Goal: Task Accomplishment & Management: Use online tool/utility

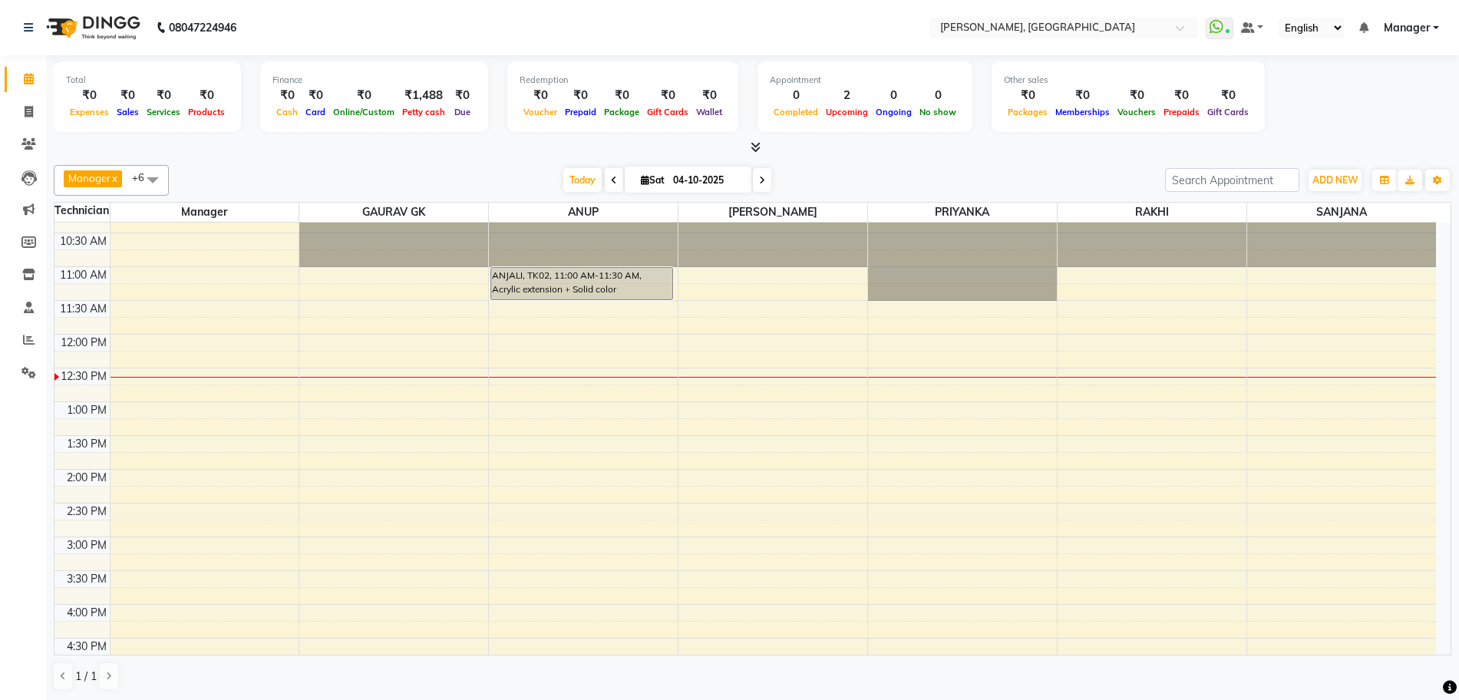
scroll to position [17, 0]
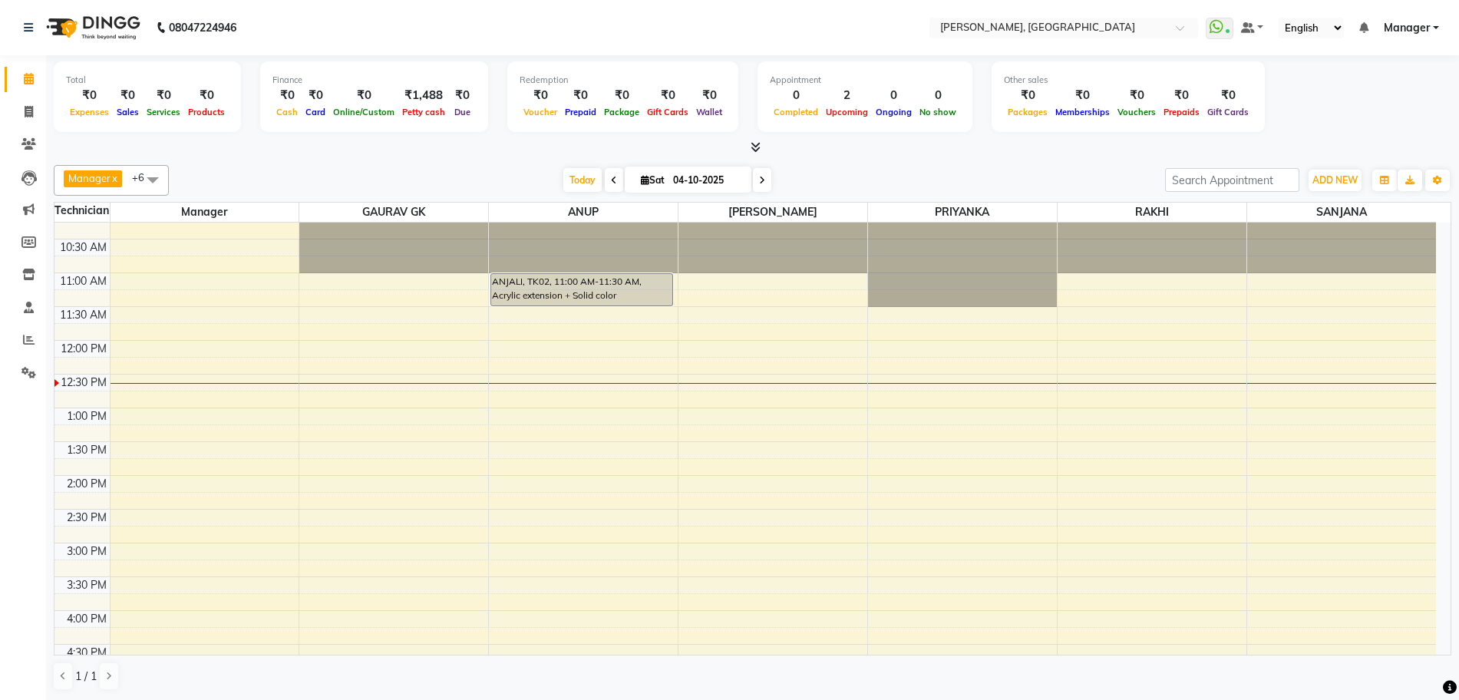
click at [512, 365] on div "10:00 AM 10:30 AM 11:00 AM 11:30 AM 12:00 PM 12:30 PM 1:00 PM 1:30 PM 2:00 PM 2…" at bounding box center [746, 611] width 1382 height 810
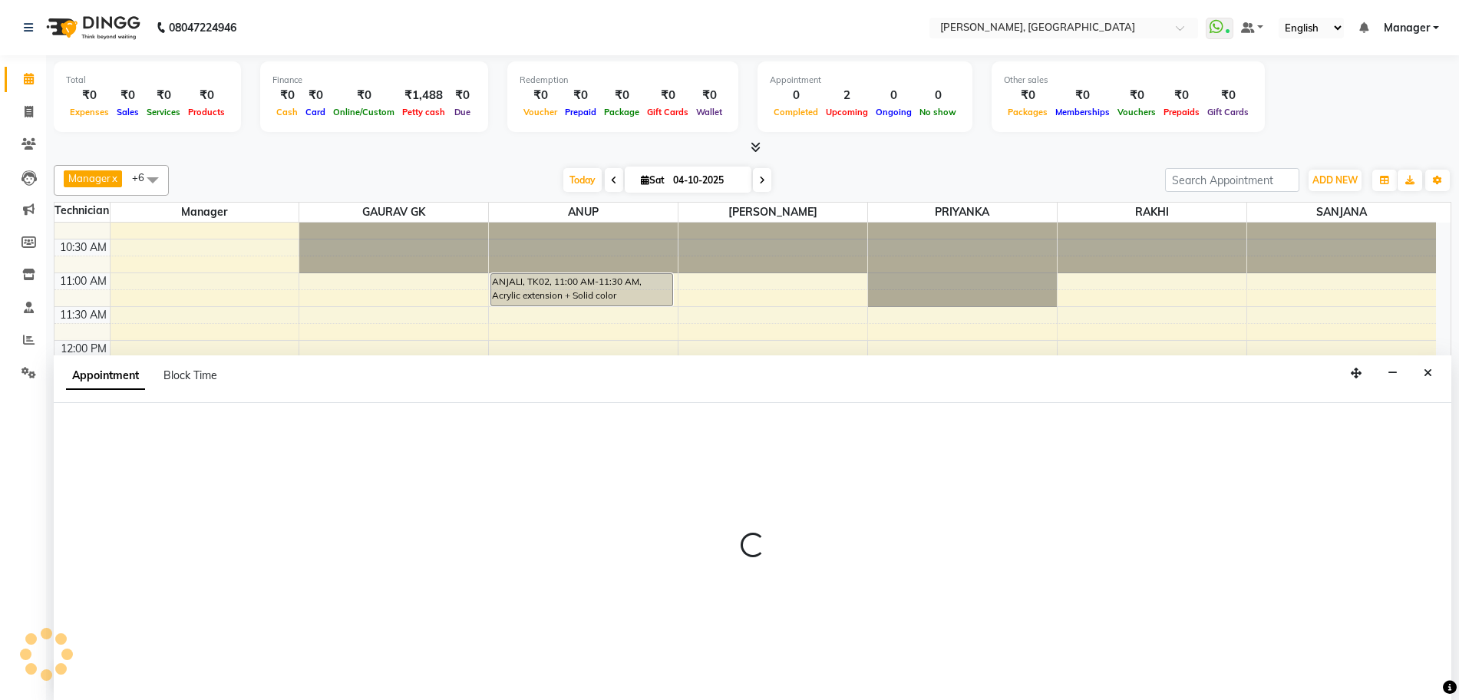
scroll to position [1, 0]
select select "86057"
select select "tentative"
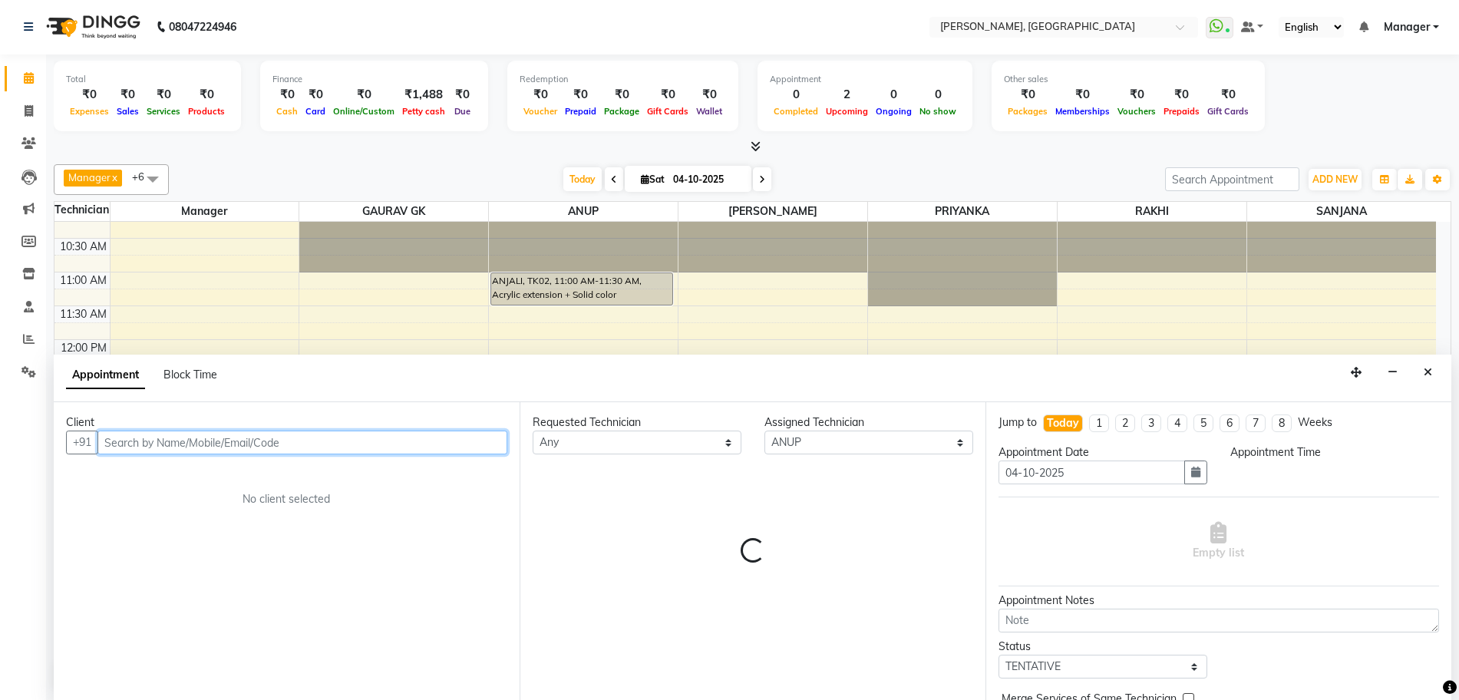
select select "735"
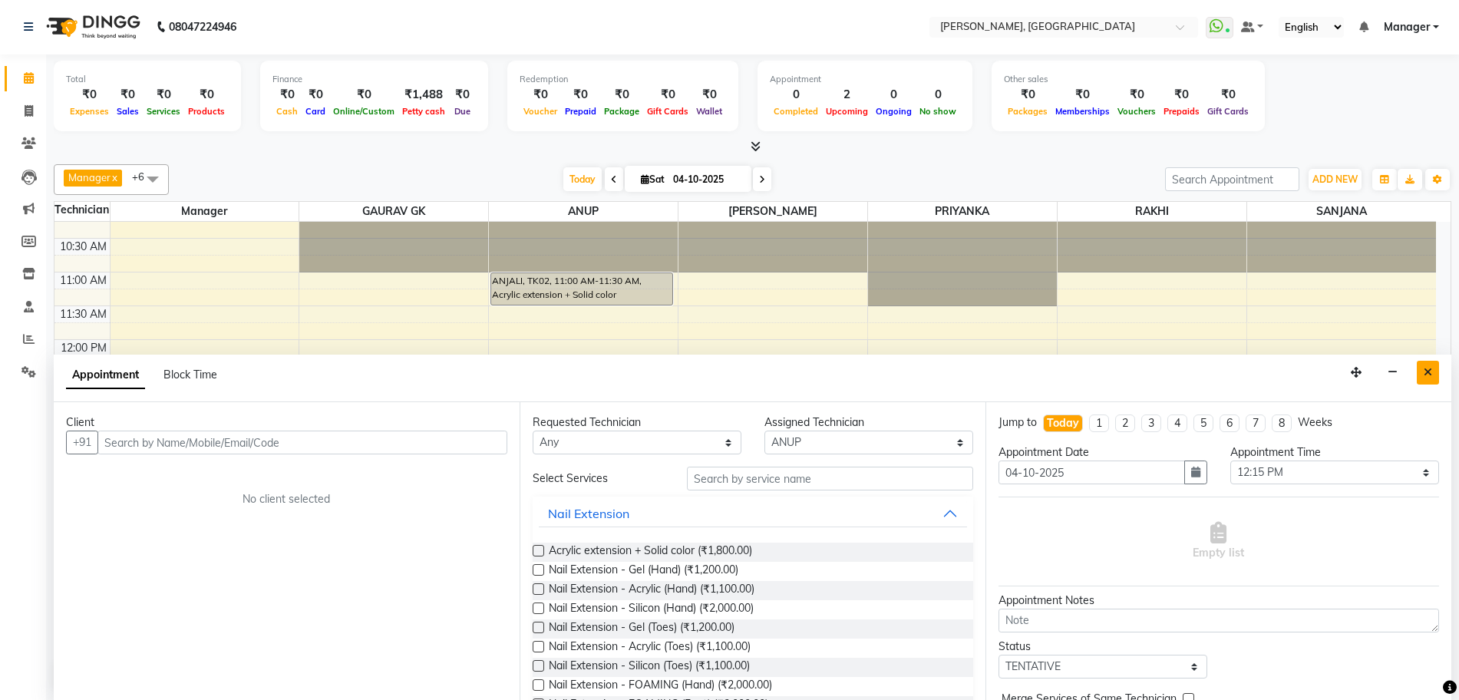
click at [1428, 370] on icon "Close" at bounding box center [1428, 372] width 8 height 11
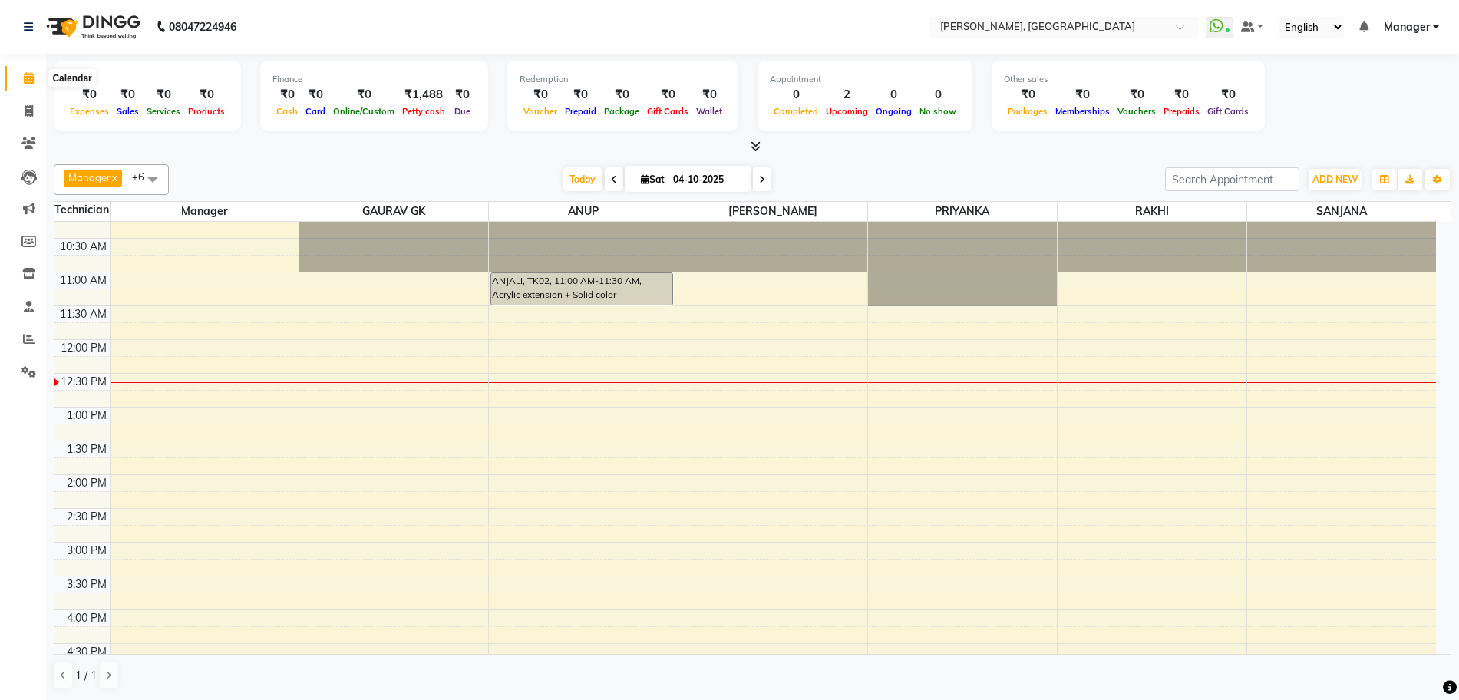
click at [21, 76] on span at bounding box center [28, 79] width 27 height 18
click at [30, 77] on icon at bounding box center [29, 78] width 10 height 12
click at [27, 110] on icon at bounding box center [29, 111] width 8 height 12
select select "7674"
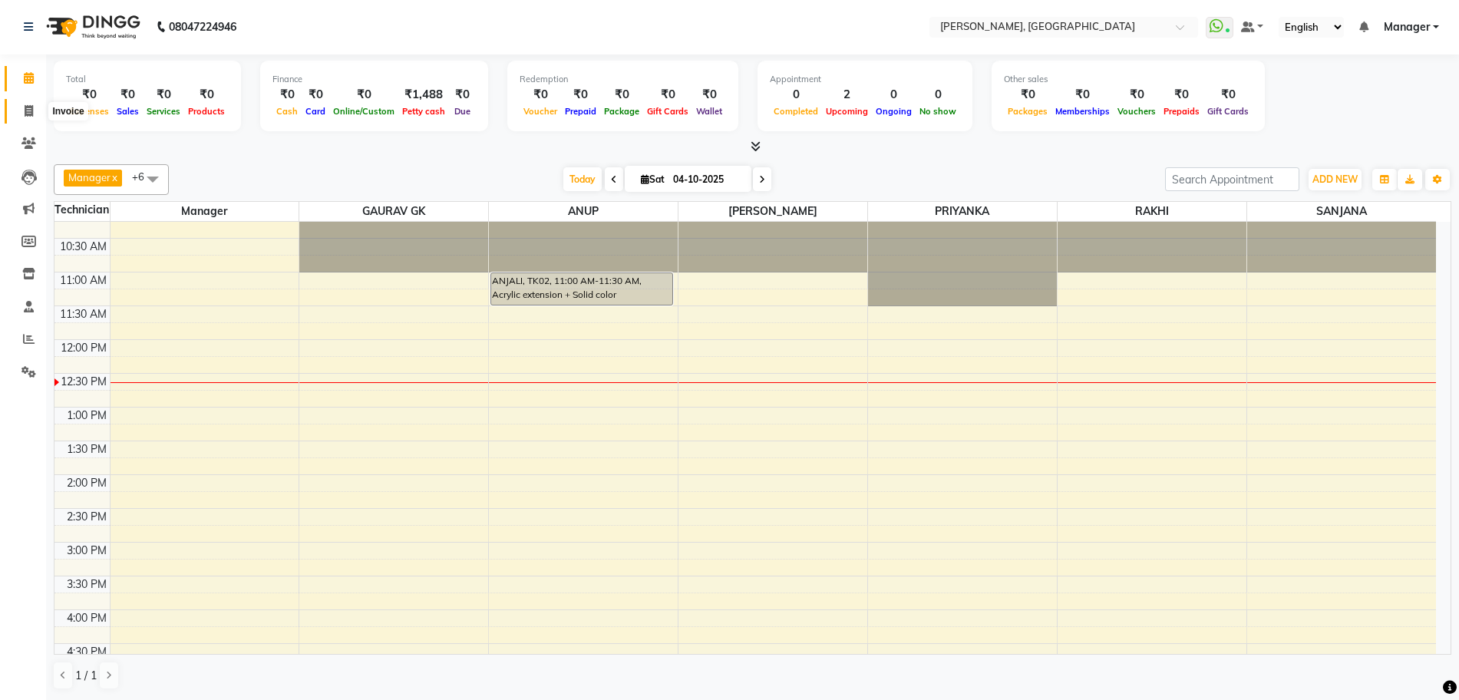
select select "service"
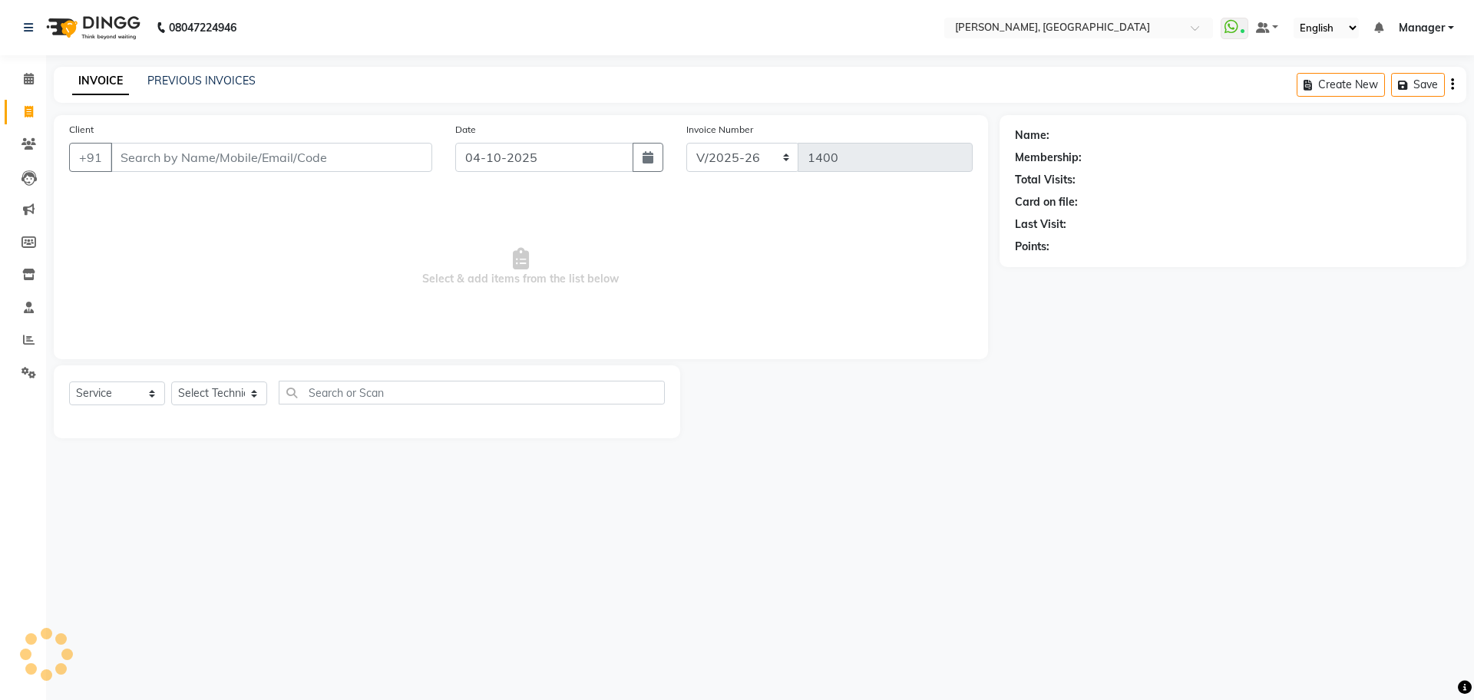
click at [168, 157] on input "Client" at bounding box center [272, 157] width 322 height 29
type input "7839926174"
click at [407, 153] on span "Add Client" at bounding box center [392, 157] width 61 height 15
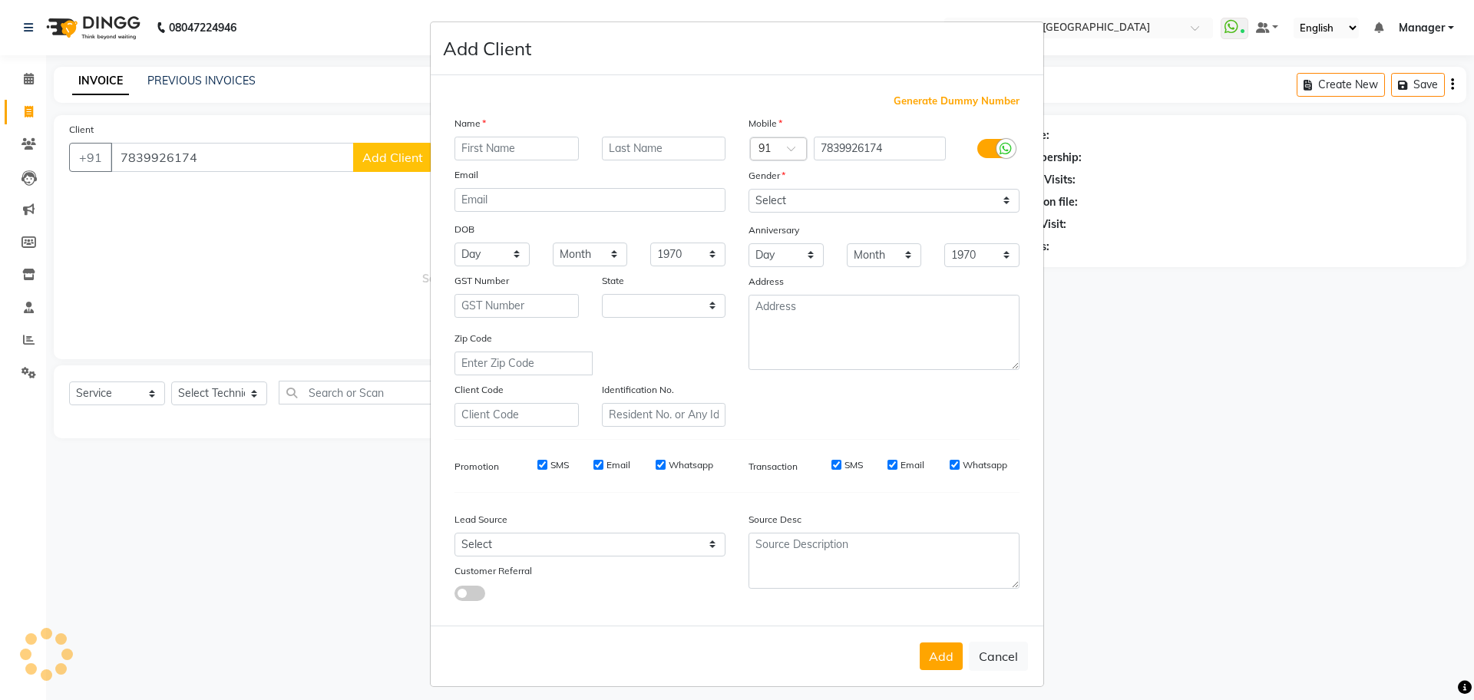
select select "21"
click at [497, 144] on input "text" at bounding box center [516, 149] width 124 height 24
click at [828, 201] on select "Select [DEMOGRAPHIC_DATA] [DEMOGRAPHIC_DATA] Other Prefer Not To Say" at bounding box center [883, 201] width 271 height 24
click at [514, 147] on input "SRISHTA" at bounding box center [516, 149] width 124 height 24
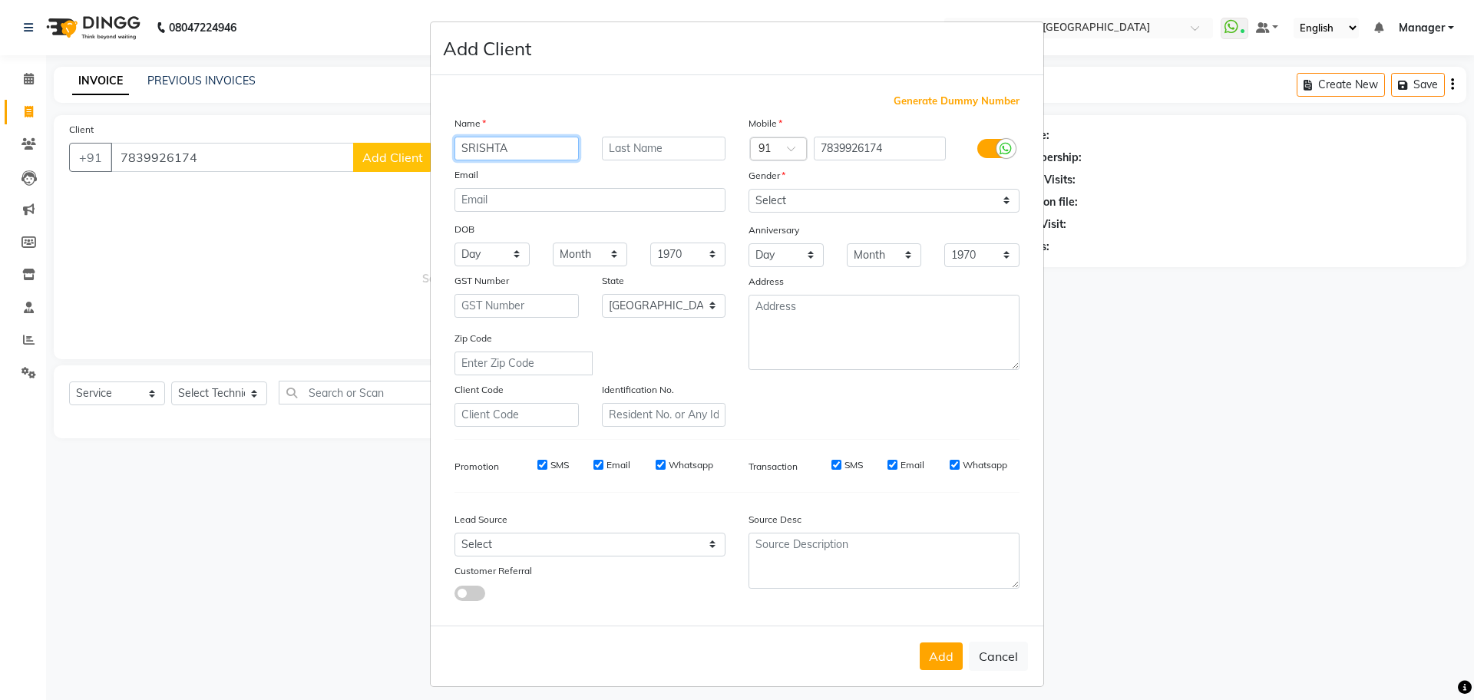
click at [509, 144] on input "SRISHTA" at bounding box center [516, 149] width 124 height 24
click at [489, 147] on input "SRISHTA" at bounding box center [516, 149] width 124 height 24
click at [501, 153] on input "SRISHTA" at bounding box center [516, 149] width 124 height 24
type input "SRISHTI"
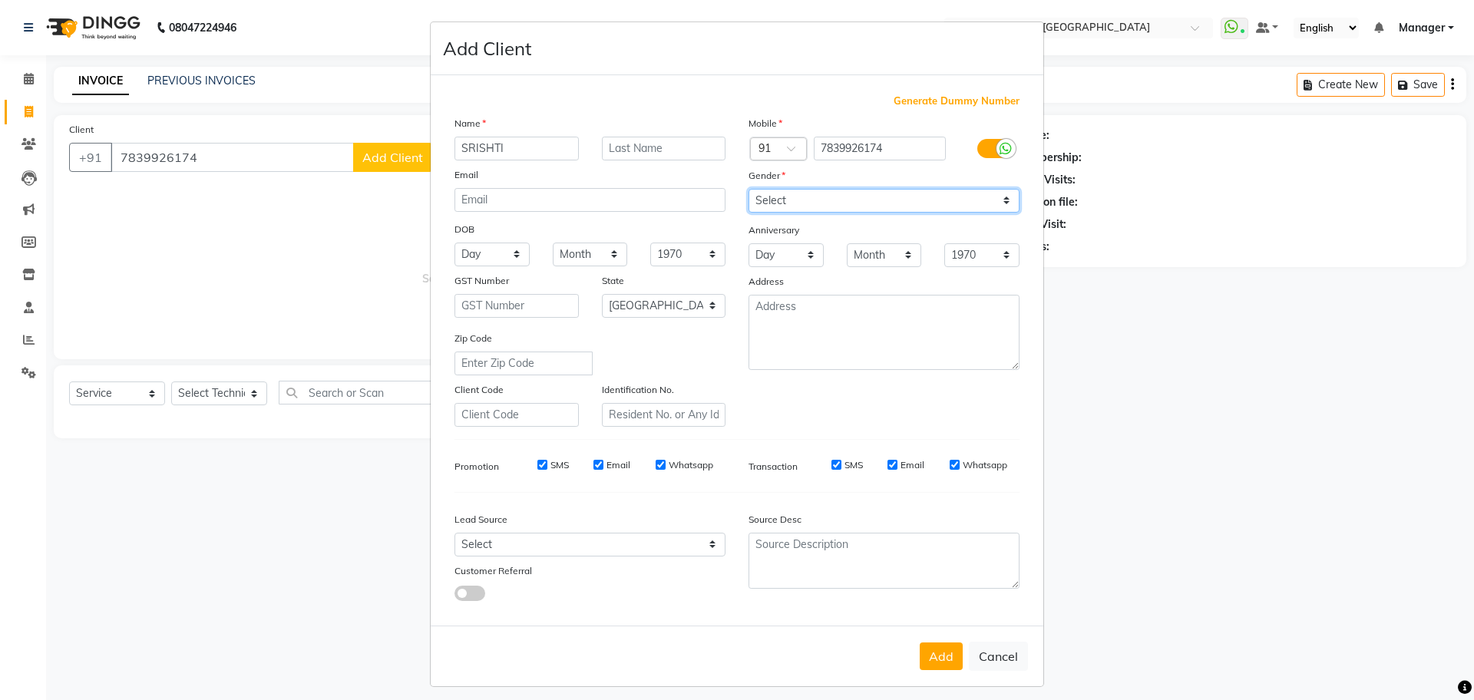
click at [815, 200] on select "Select [DEMOGRAPHIC_DATA] [DEMOGRAPHIC_DATA] Other Prefer Not To Say" at bounding box center [883, 201] width 271 height 24
select select "[DEMOGRAPHIC_DATA]"
click at [748, 189] on select "Select [DEMOGRAPHIC_DATA] [DEMOGRAPHIC_DATA] Other Prefer Not To Say" at bounding box center [883, 201] width 271 height 24
click at [943, 663] on button "Add" at bounding box center [941, 657] width 43 height 28
type input "78******74"
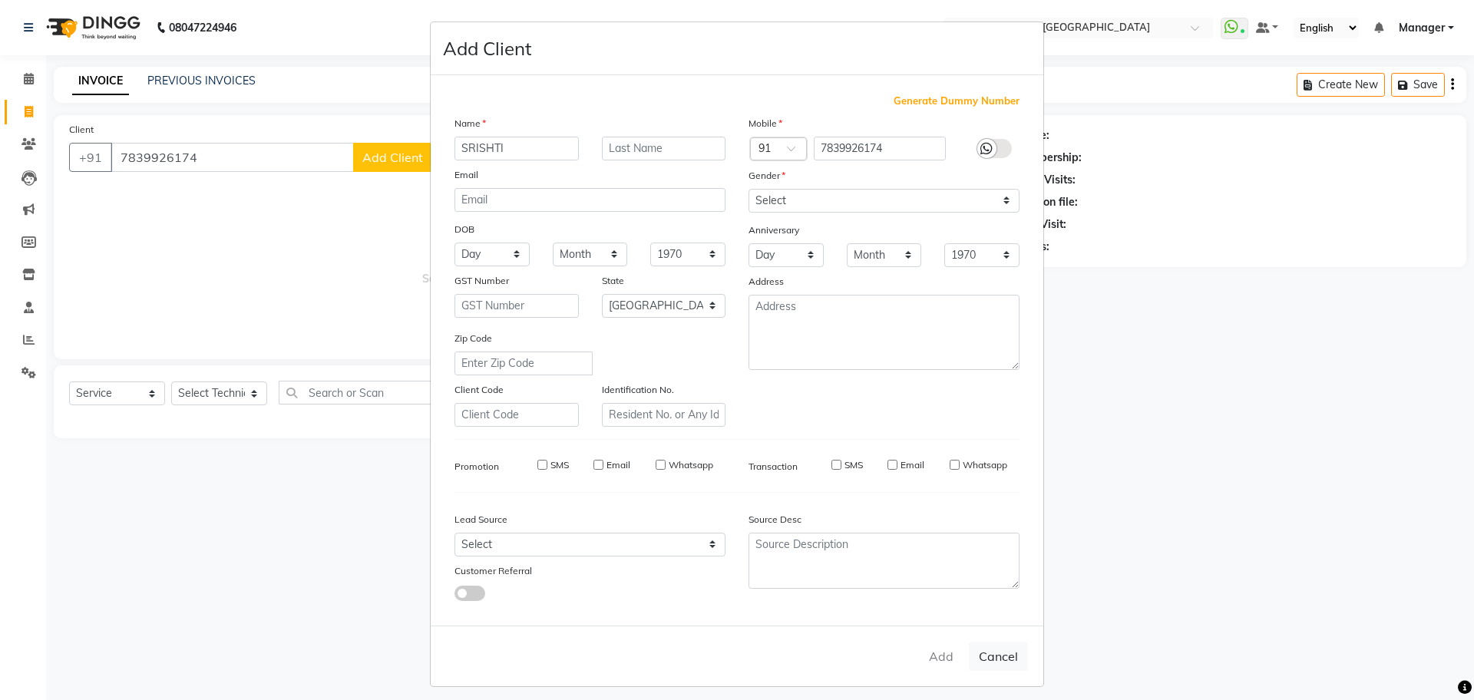
select select
select select "null"
select select
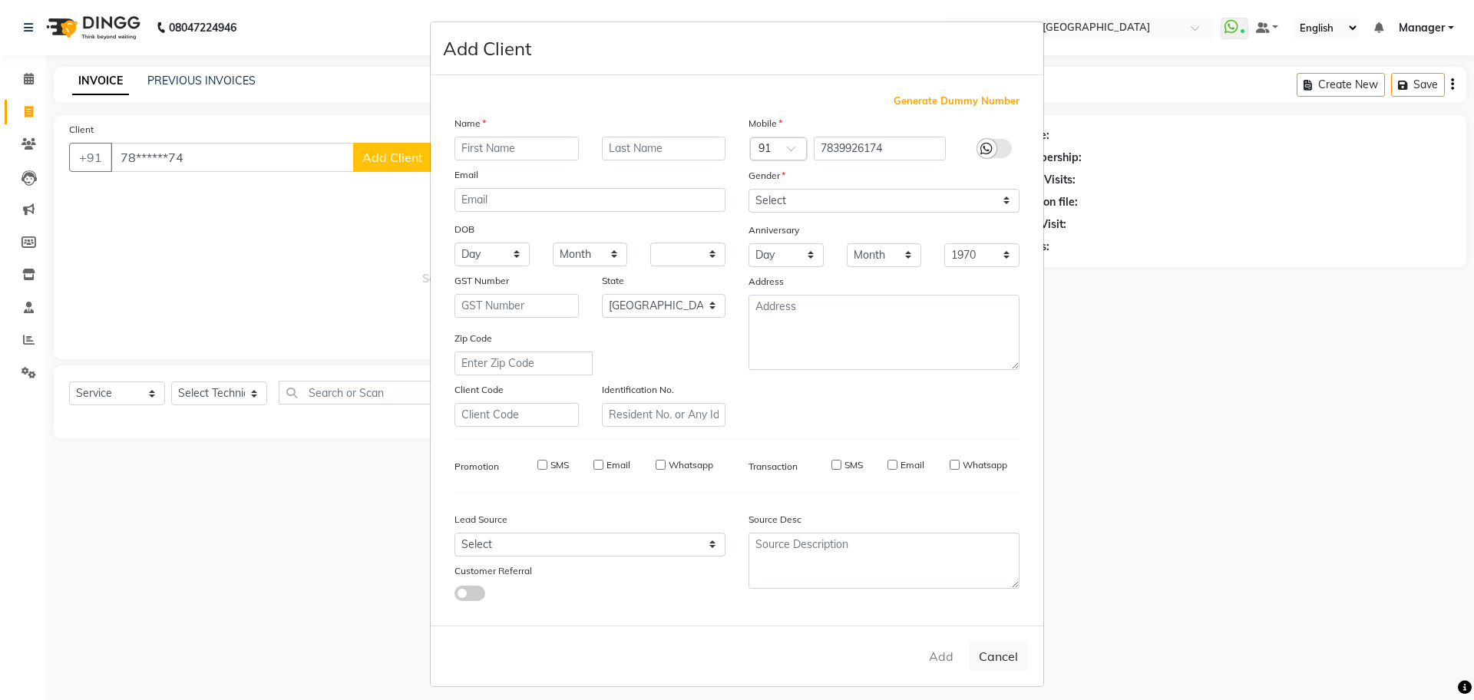
select select
checkbox input "false"
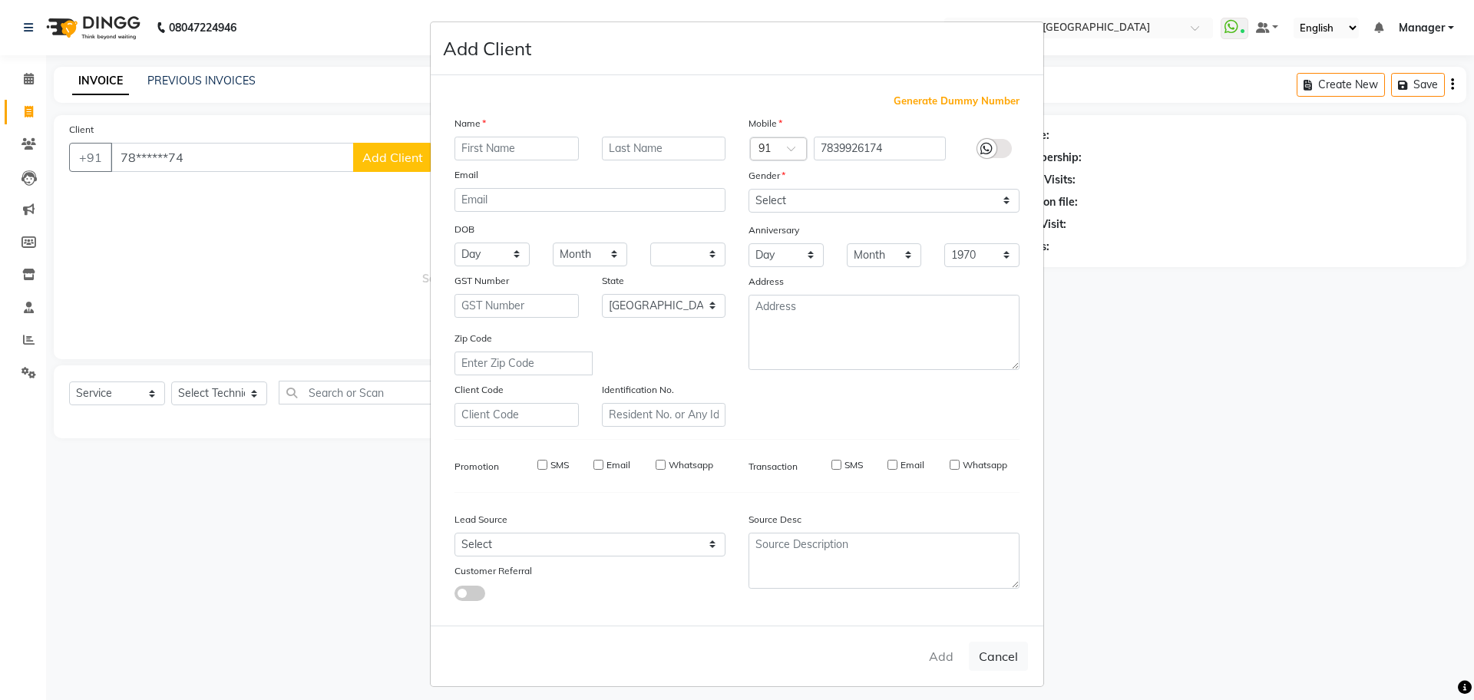
checkbox input "false"
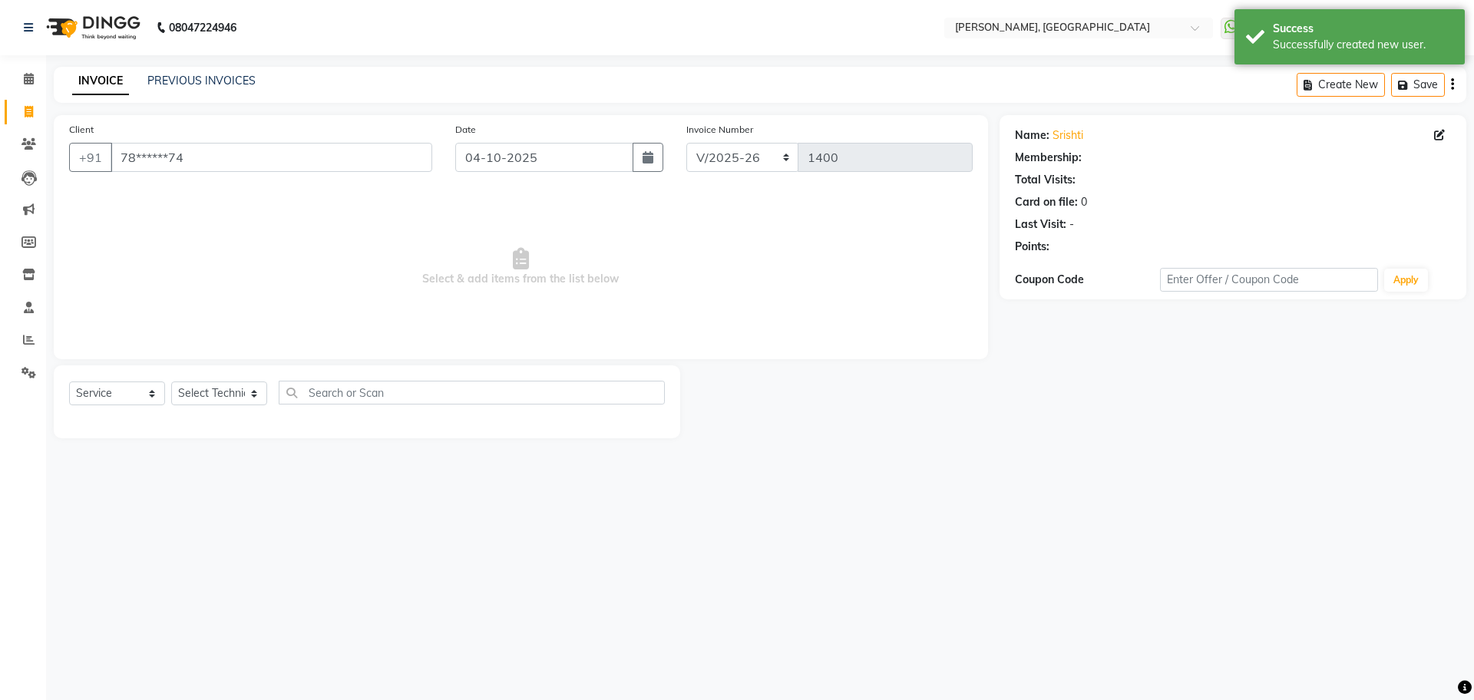
select select "1: Object"
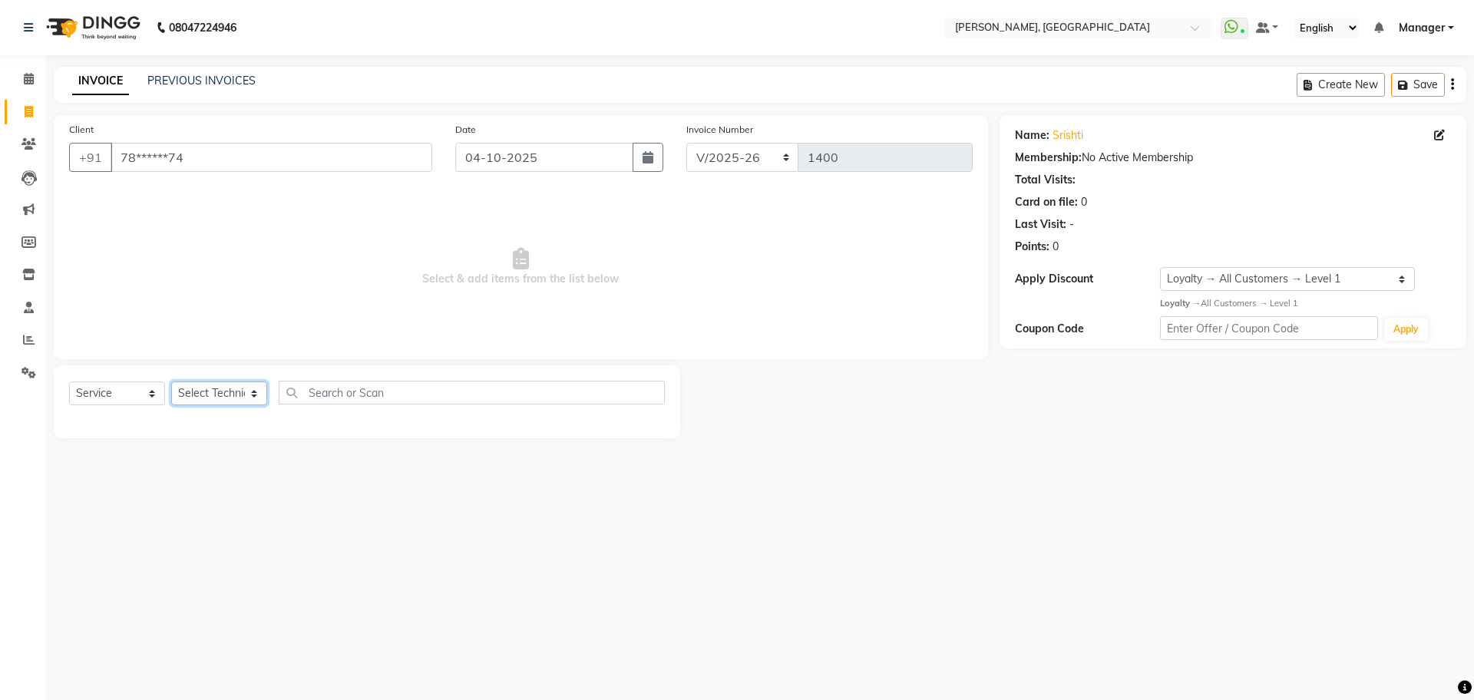
click at [236, 391] on select "Select Technician ANUP GAURAV GK [PERSON_NAME] Manager Owner [PERSON_NAME] RAKH…" at bounding box center [219, 394] width 96 height 24
select select "86057"
click at [171, 382] on select "Select Technician ANUP GAURAV GK [PERSON_NAME] Manager Owner [PERSON_NAME] RAKH…" at bounding box center [219, 394] width 96 height 24
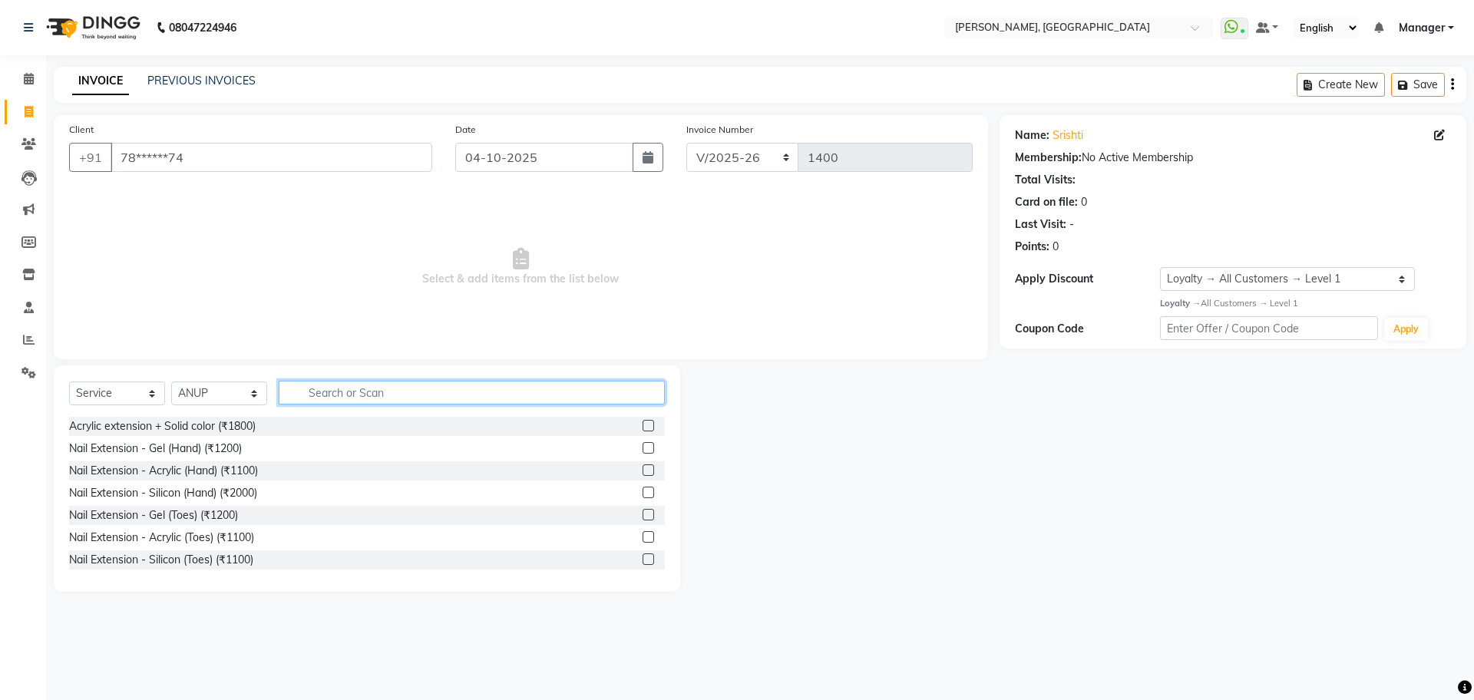
click at [350, 391] on input "text" at bounding box center [472, 393] width 386 height 24
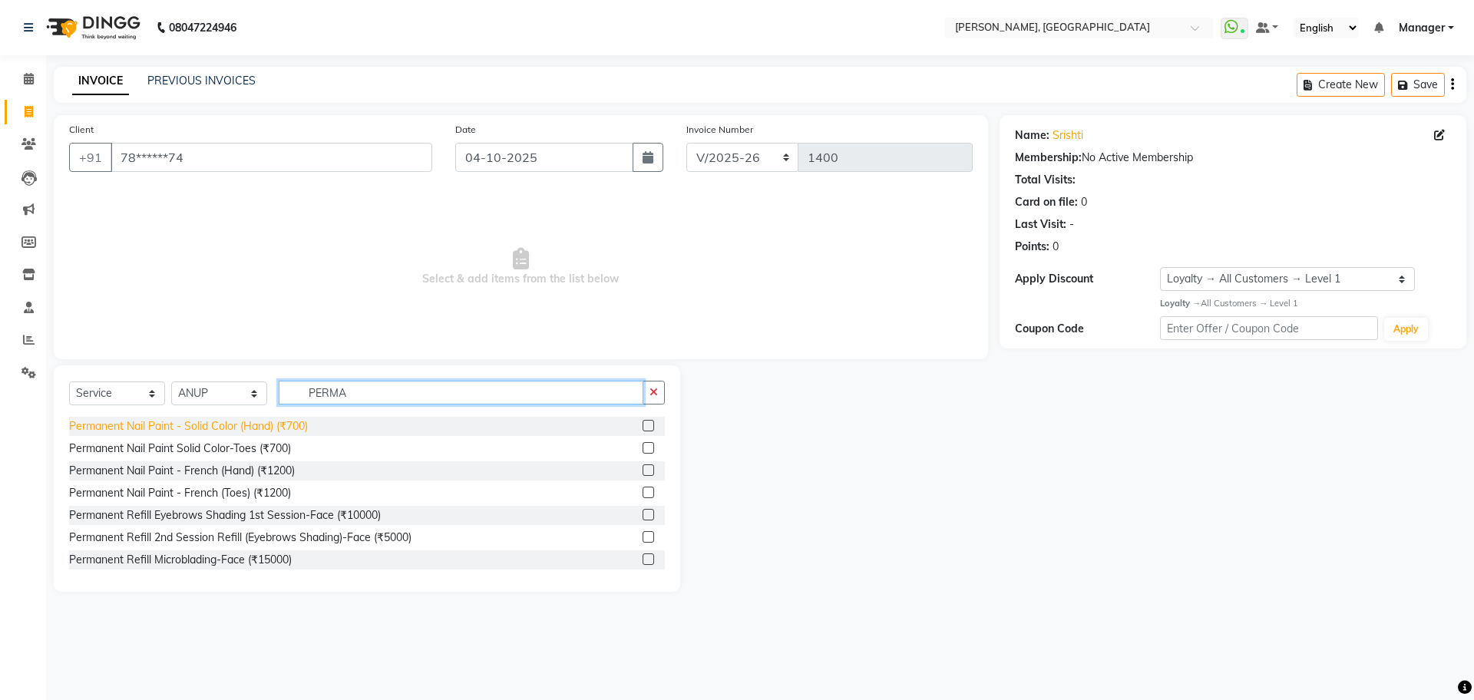
type input "PERMA"
click at [243, 425] on div "Permanent Nail Paint - Solid Color (Hand) (₹700)" at bounding box center [188, 426] width 239 height 16
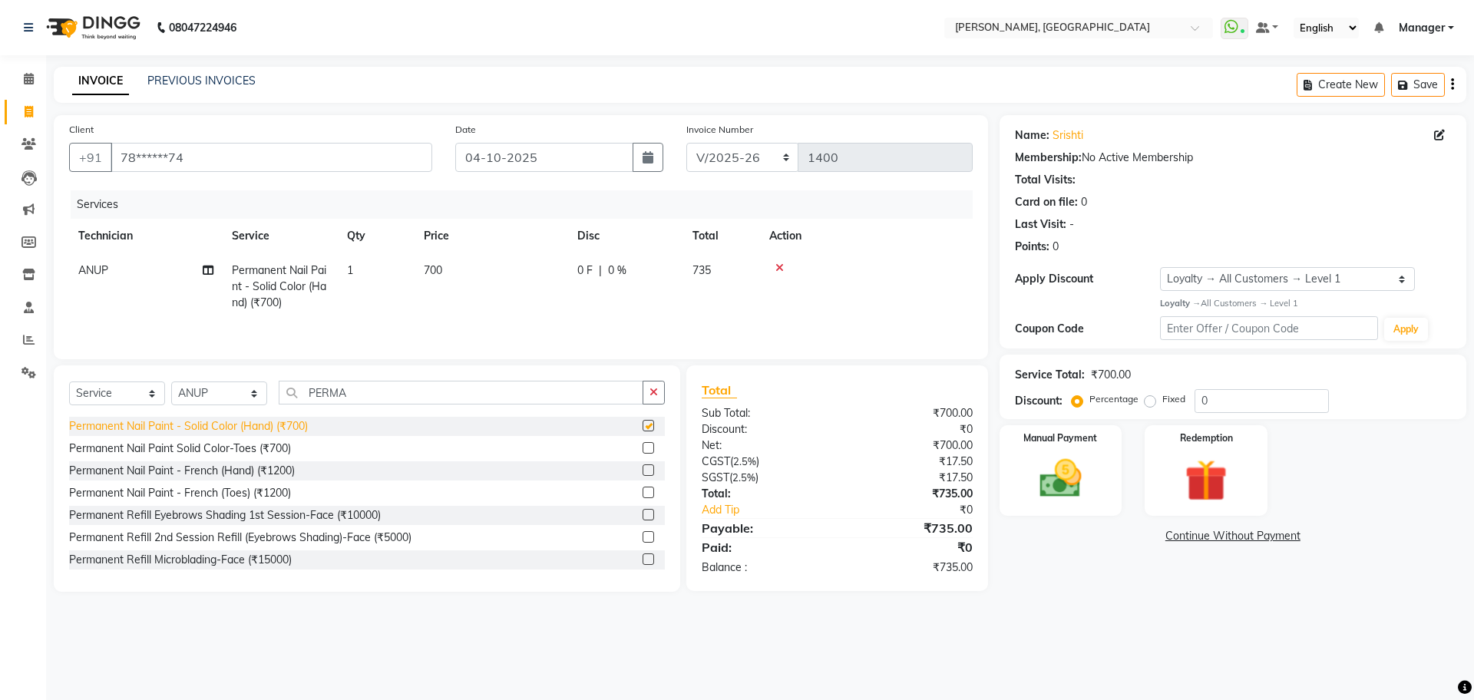
checkbox input "false"
click at [1076, 488] on img at bounding box center [1060, 479] width 71 height 51
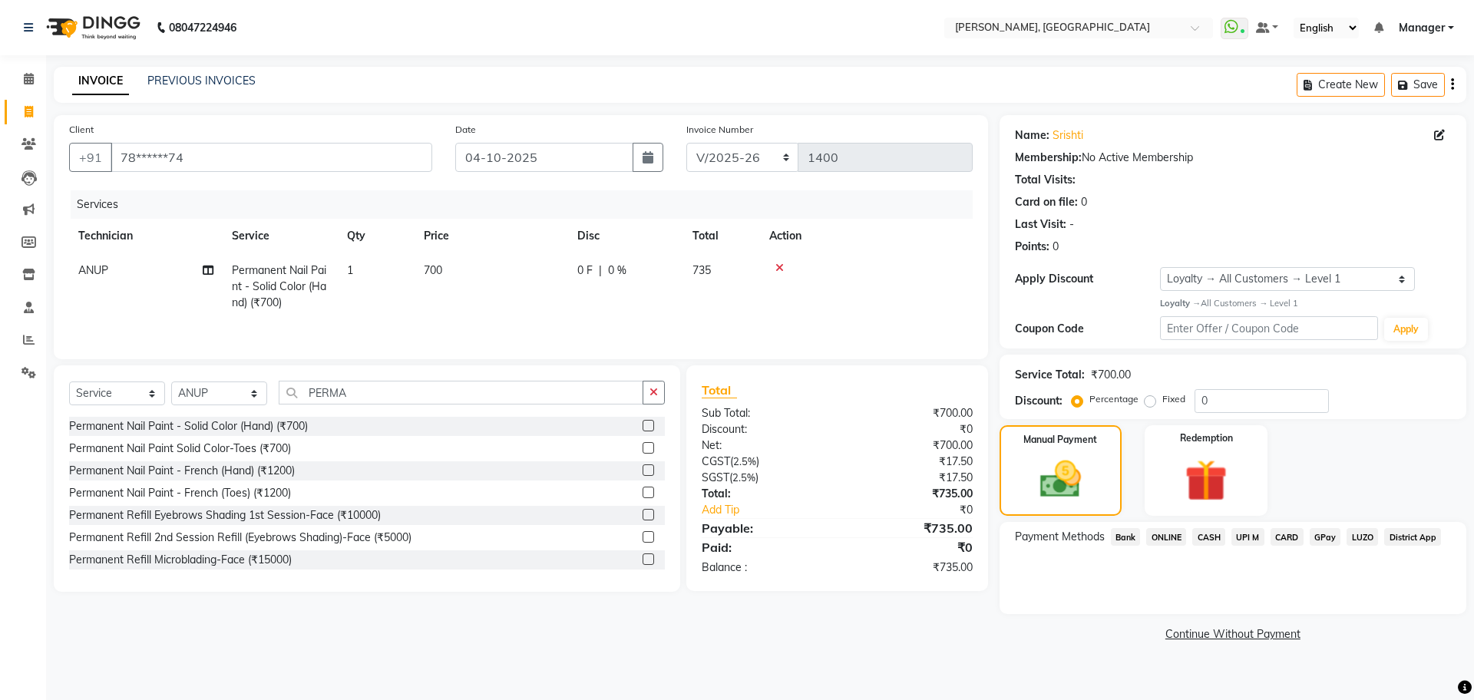
click at [1322, 540] on span "GPay" at bounding box center [1325, 537] width 31 height 18
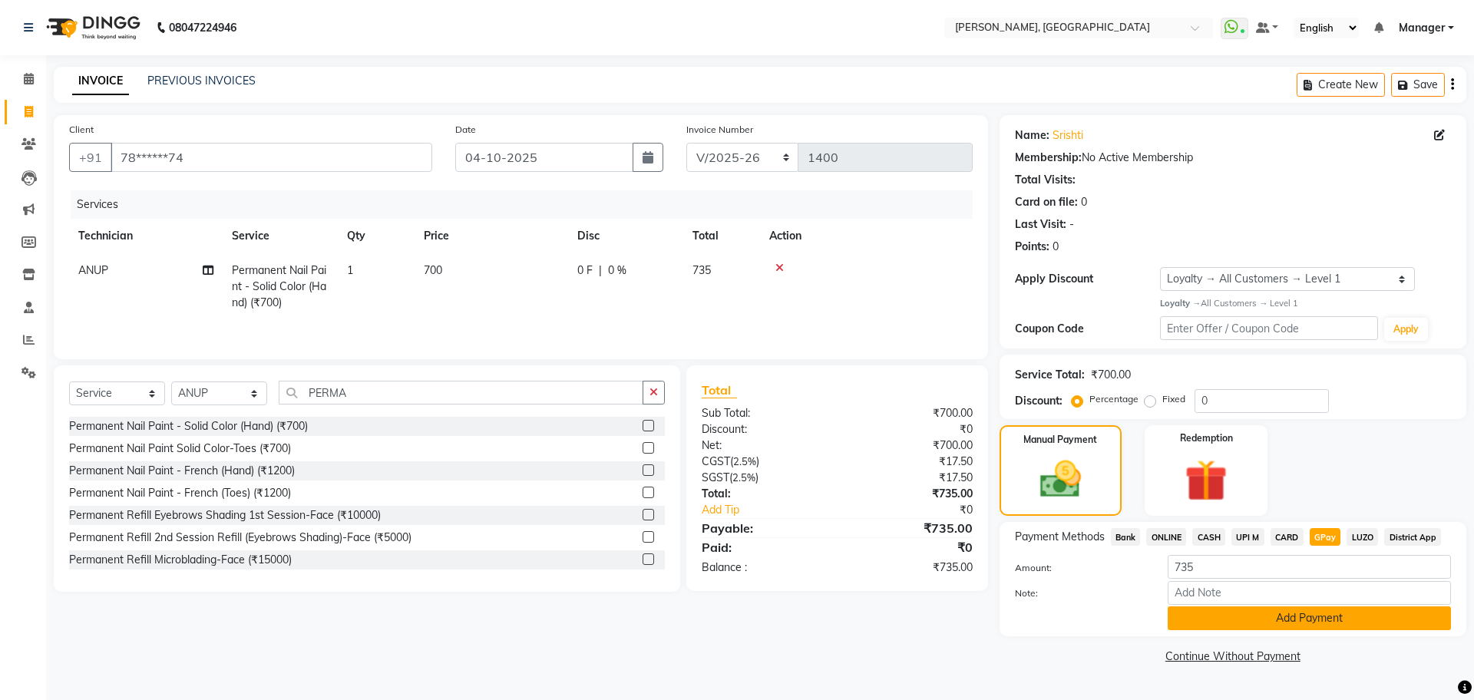
click at [1322, 620] on button "Add Payment" at bounding box center [1309, 618] width 283 height 24
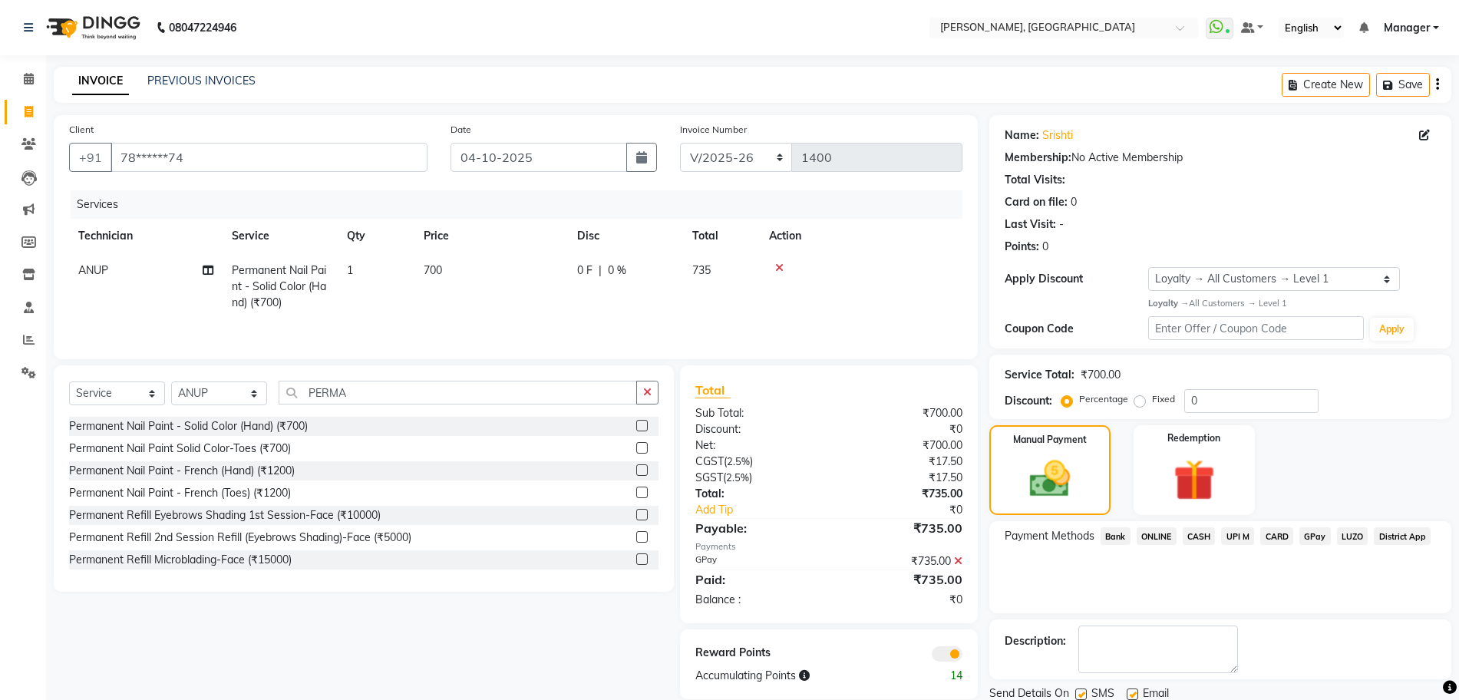
scroll to position [55, 0]
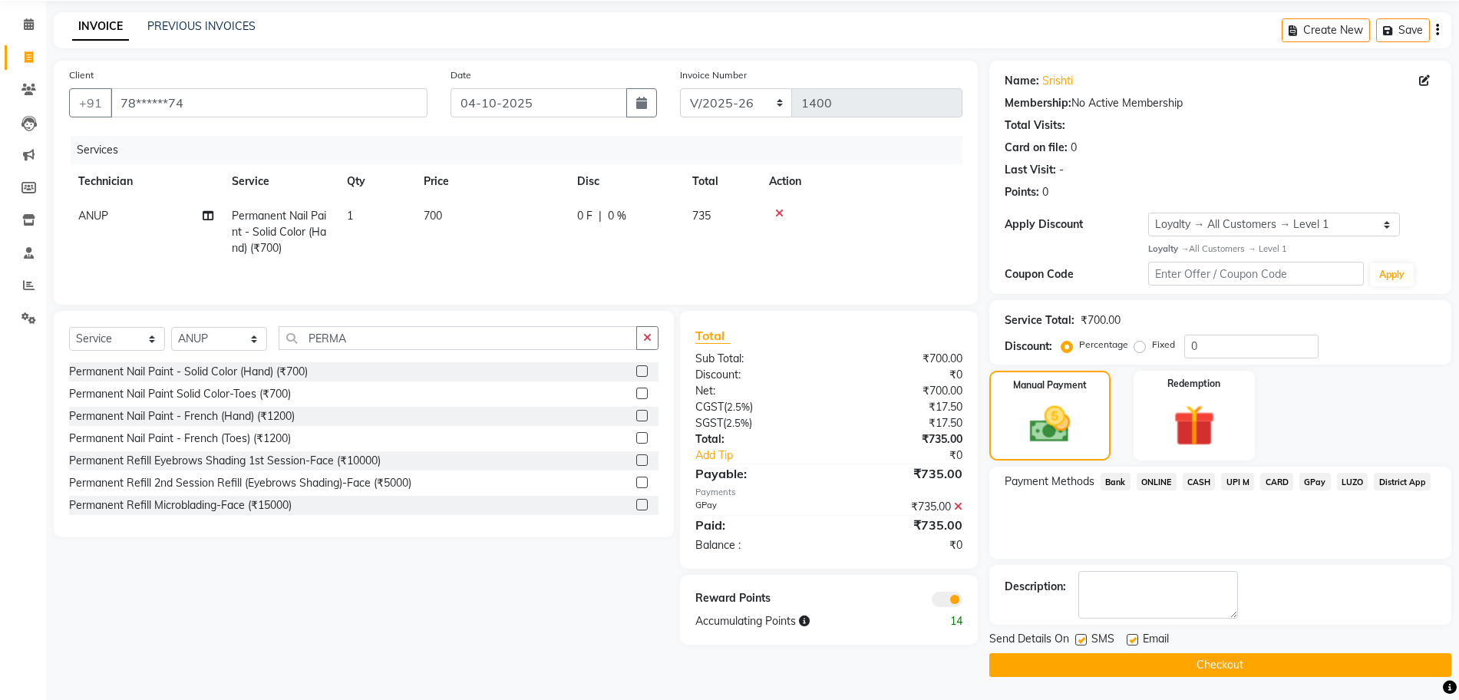
click at [1233, 662] on button "Checkout" at bounding box center [1220, 665] width 462 height 24
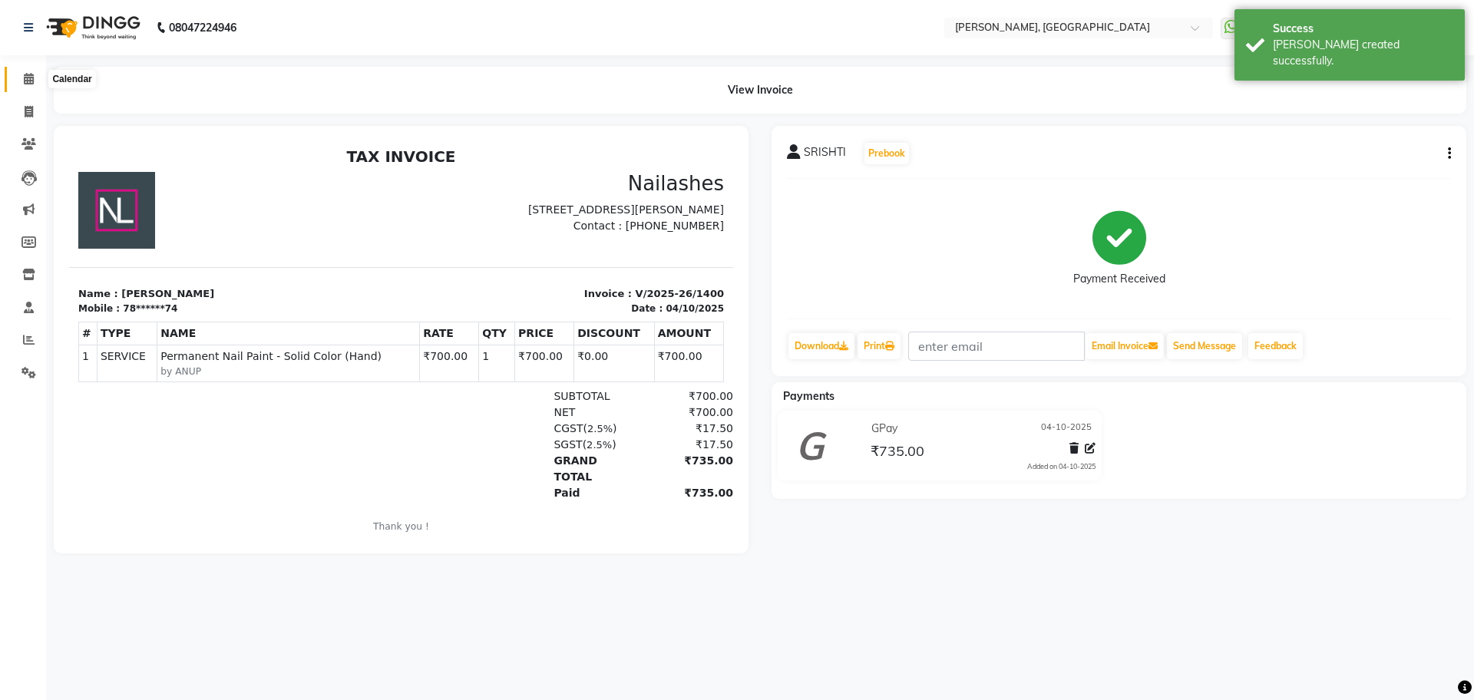
click at [18, 82] on span at bounding box center [28, 80] width 27 height 18
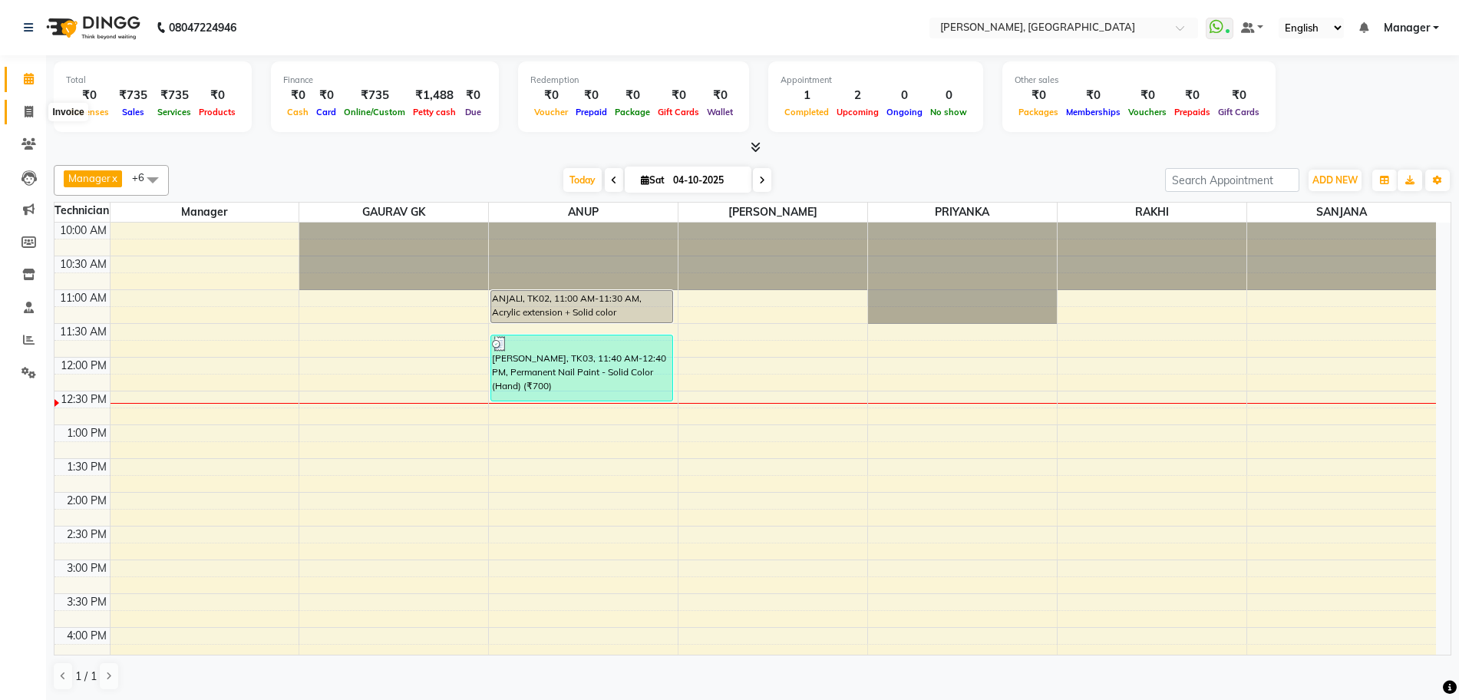
click at [23, 112] on span at bounding box center [28, 113] width 27 height 18
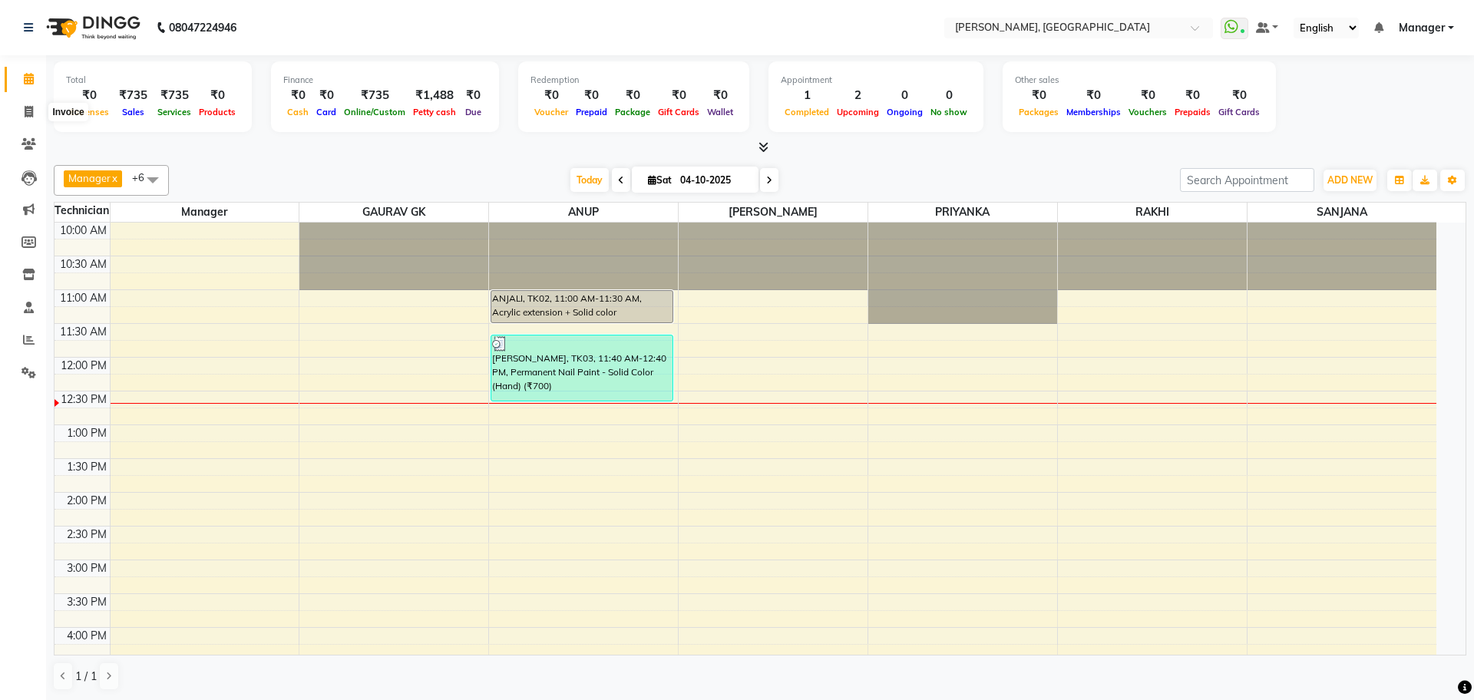
select select "7674"
select select "service"
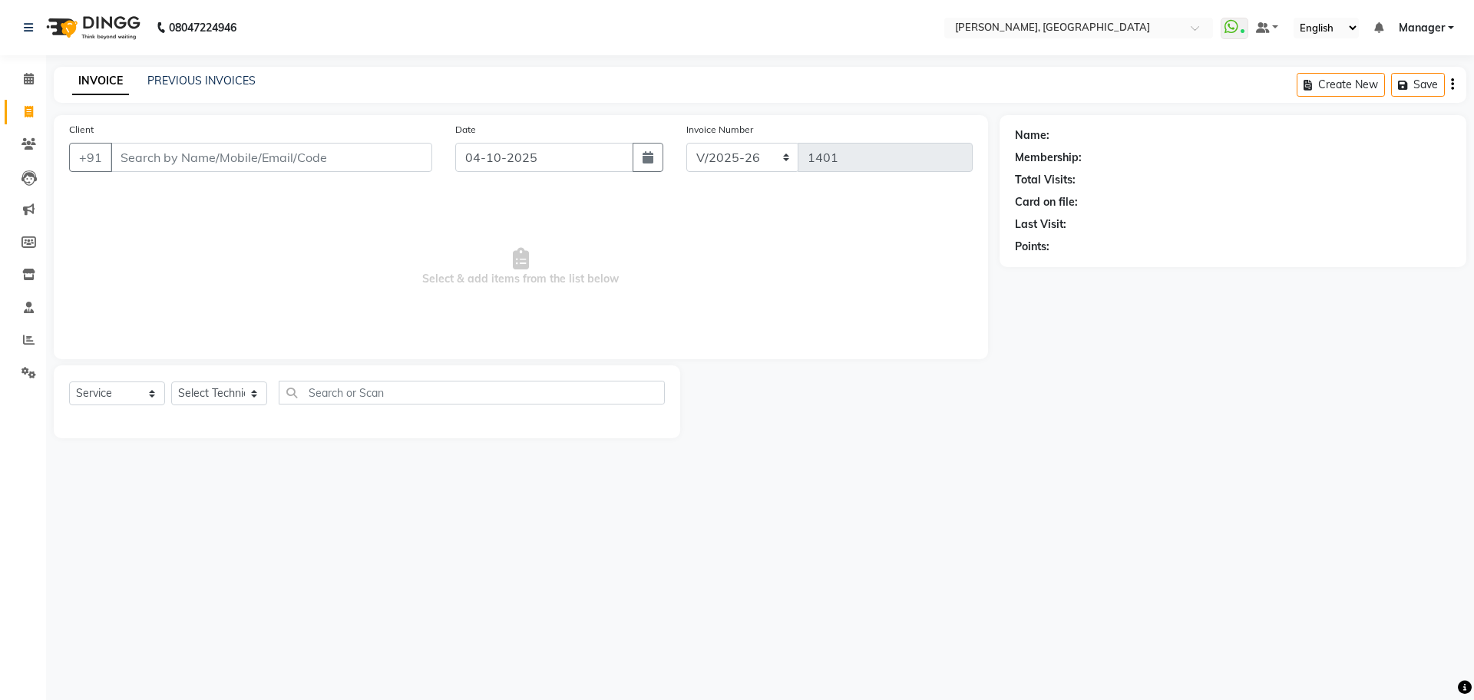
click at [206, 158] on input "Client" at bounding box center [272, 157] width 322 height 29
click at [257, 398] on select "Select Technician ANUP GAURAV GK [PERSON_NAME] Manager Owner [PERSON_NAME] RAKH…" at bounding box center [219, 394] width 96 height 24
select select "79631"
click at [171, 382] on select "Select Technician ANUP GAURAV GK [PERSON_NAME] Manager Owner [PERSON_NAME] RAKH…" at bounding box center [219, 394] width 96 height 24
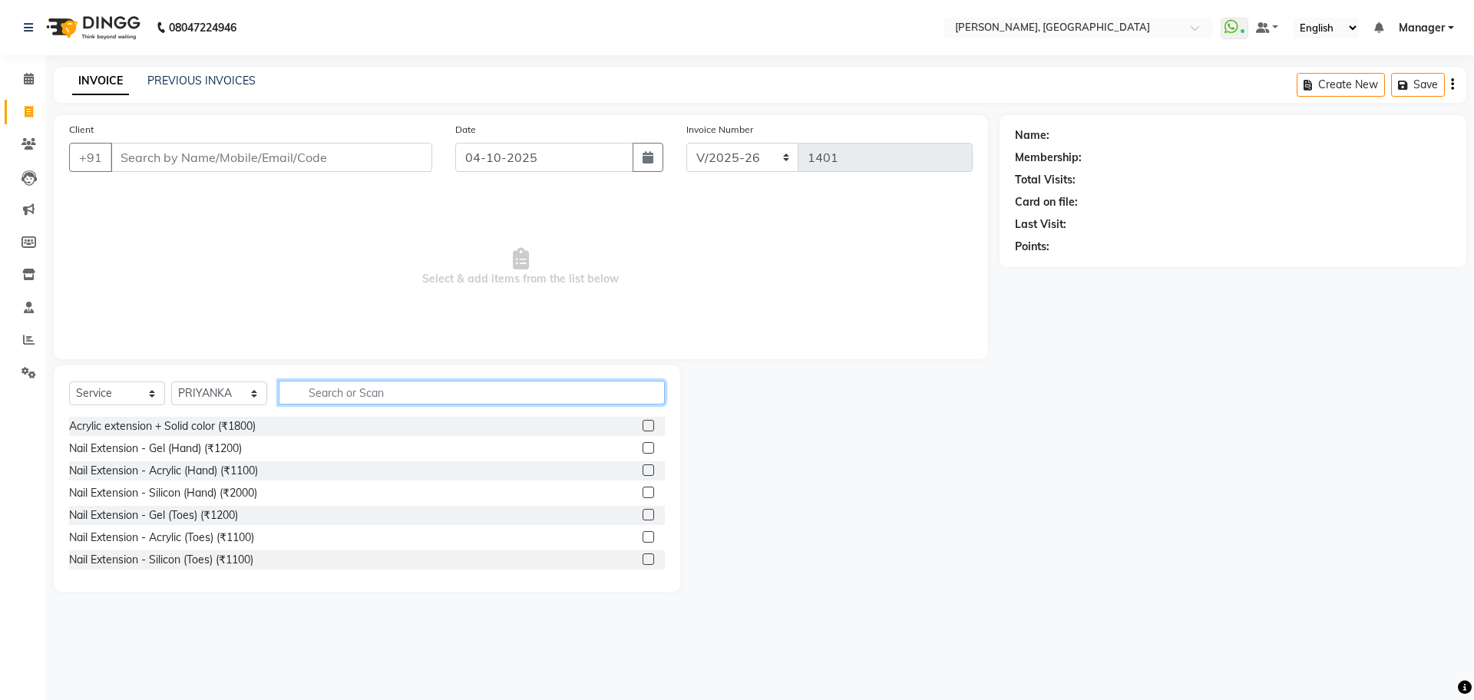
click at [386, 391] on input "text" at bounding box center [472, 393] width 386 height 24
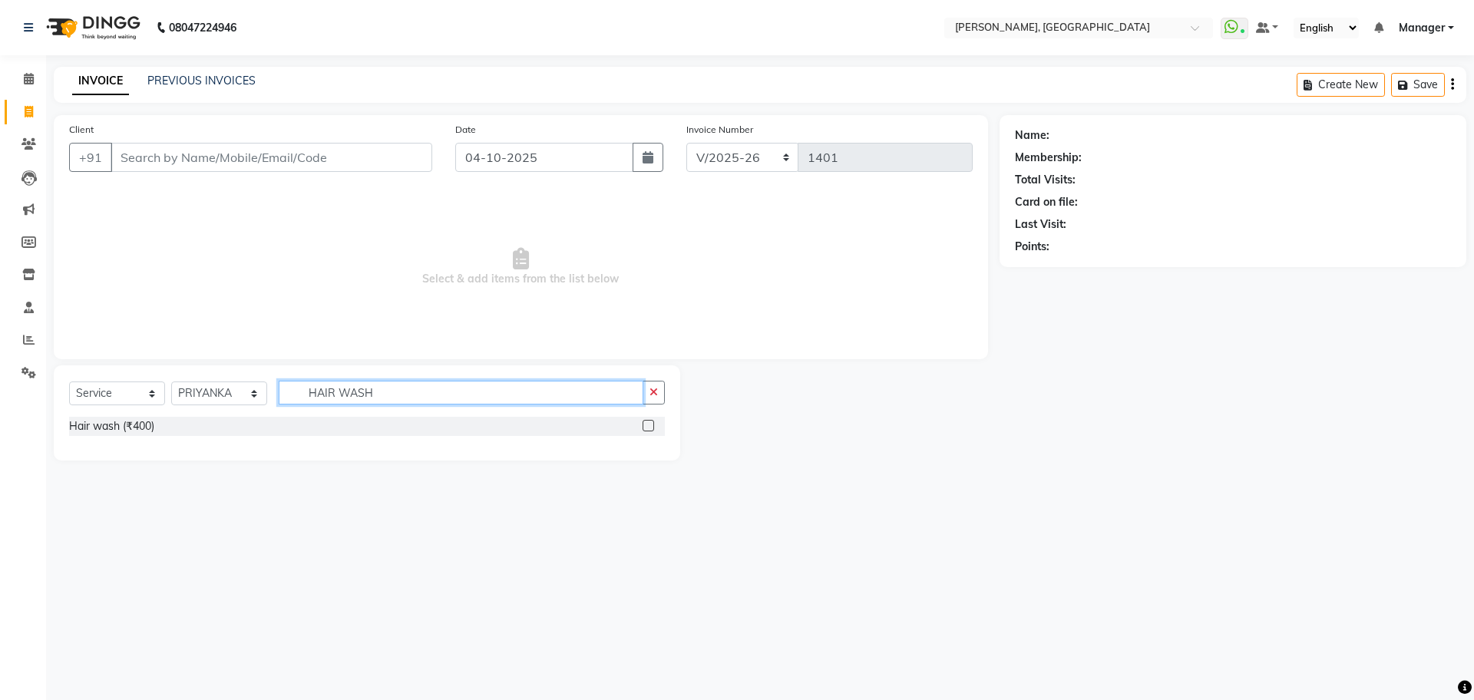
type input "HAIR WASH"
click at [646, 422] on label at bounding box center [649, 426] width 12 height 12
click at [646, 422] on input "checkbox" at bounding box center [648, 426] width 10 height 10
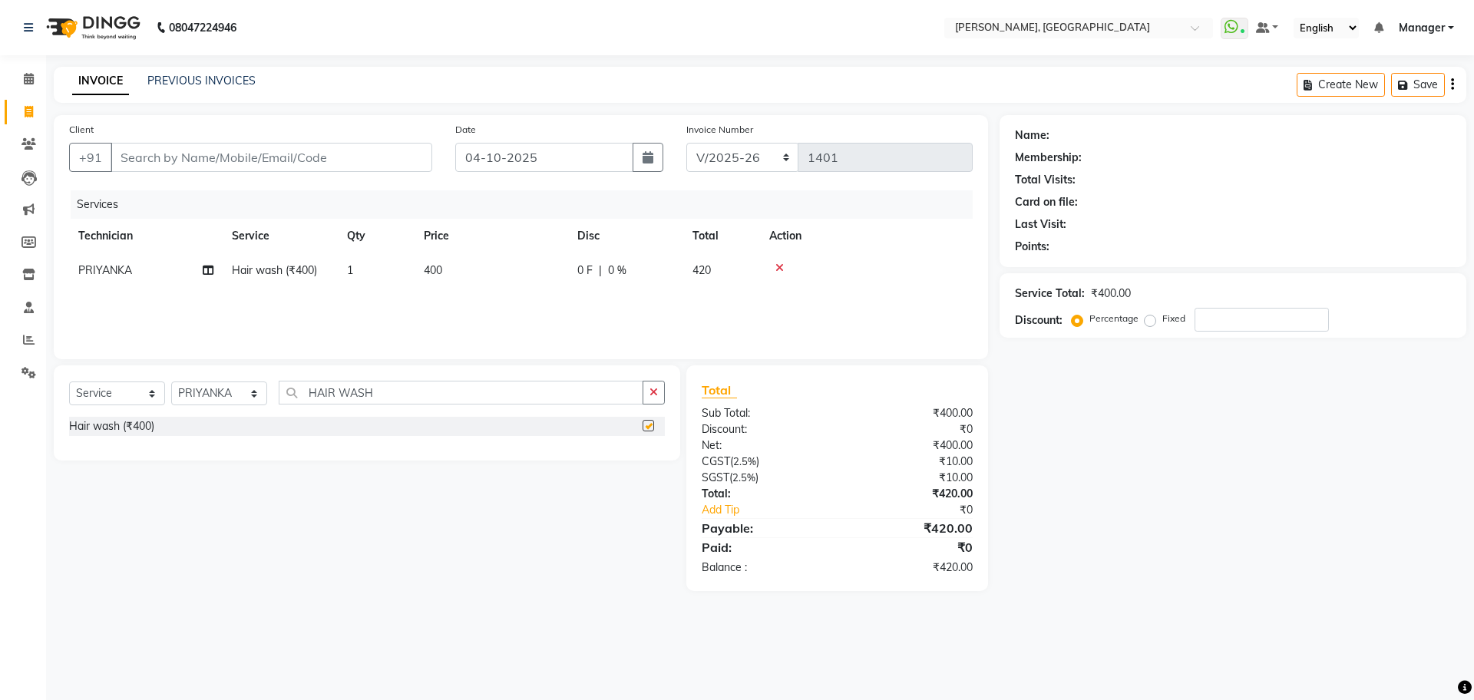
checkbox input "false"
click at [442, 264] on span "400" at bounding box center [433, 270] width 18 height 14
select select "79631"
click at [527, 279] on input "400" at bounding box center [563, 275] width 135 height 24
type input "4"
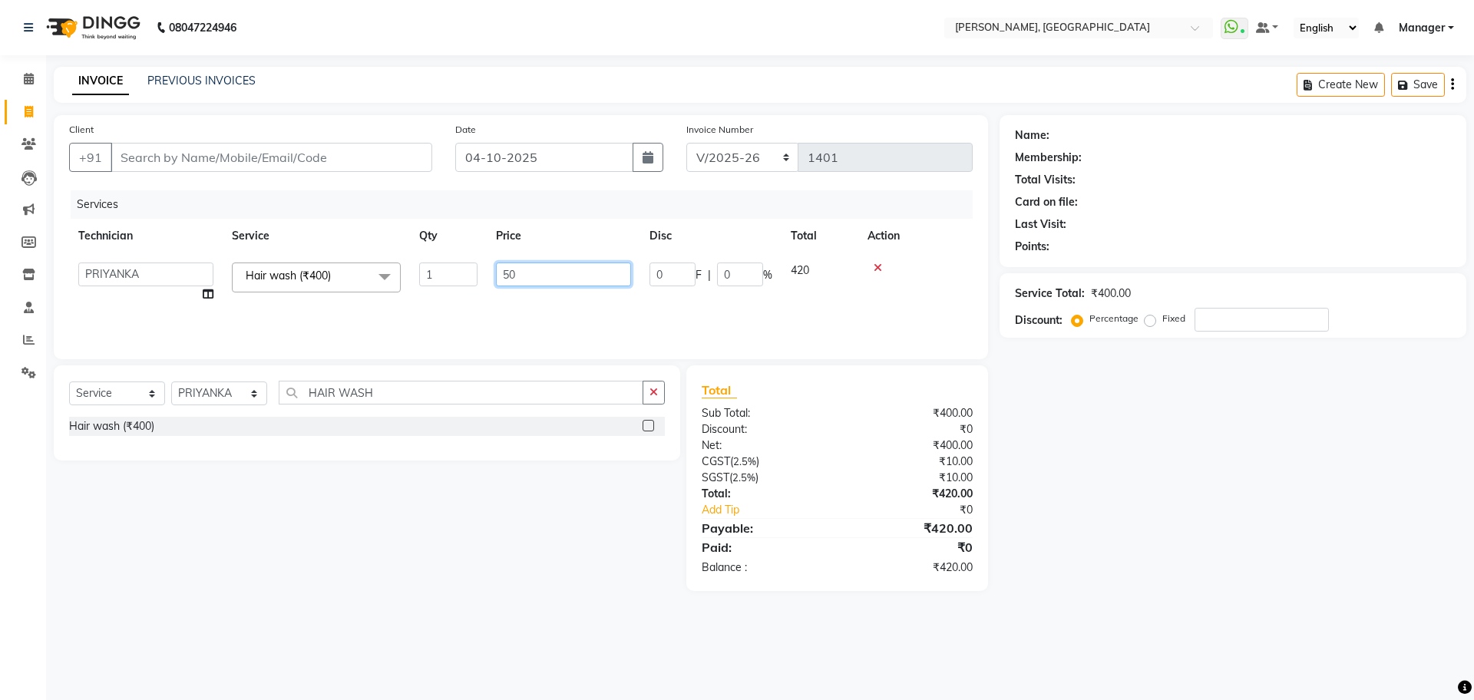
type input "500"
click at [818, 296] on div "Services Technician Service Qty Price Disc Total Action PRIYANKA Hair wash (₹40…" at bounding box center [521, 267] width 904 height 154
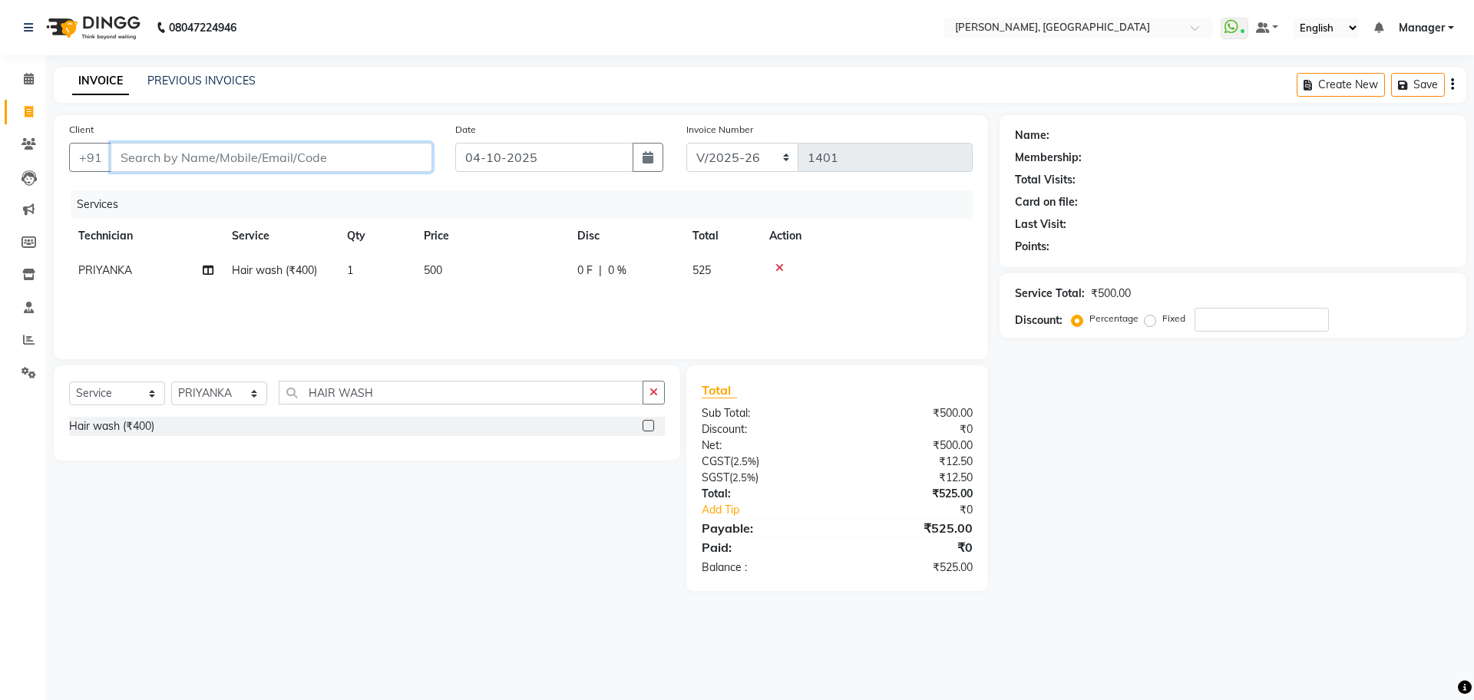
click at [203, 165] on input "Client" at bounding box center [272, 157] width 322 height 29
type input "9"
type input "0"
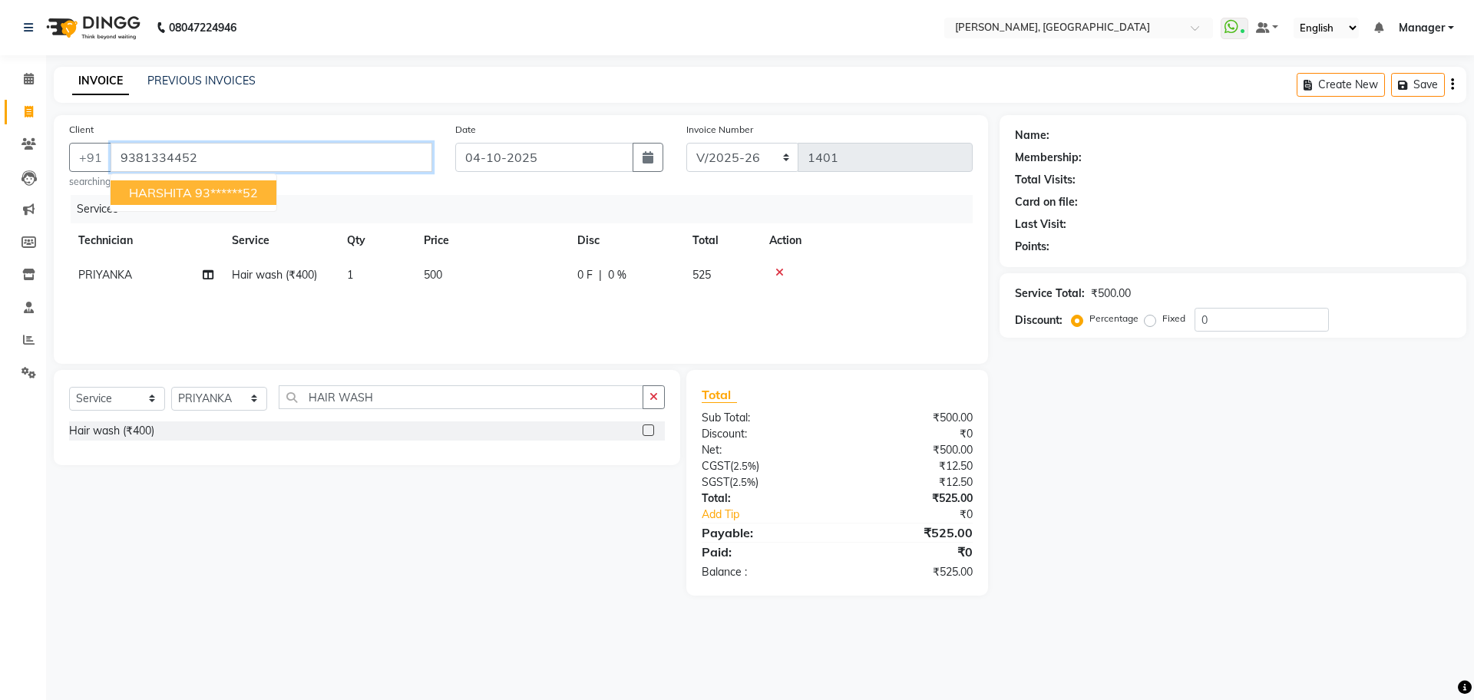
type input "9381334452"
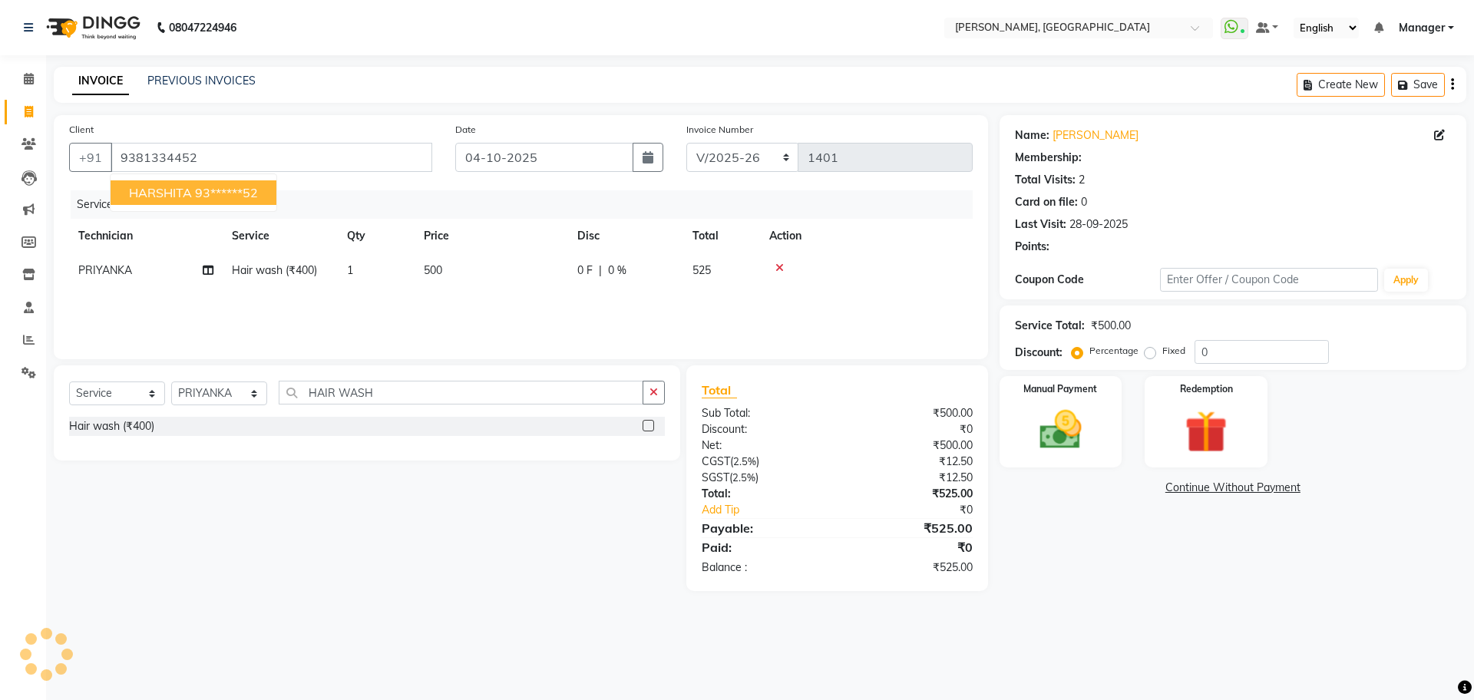
select select "1: Object"
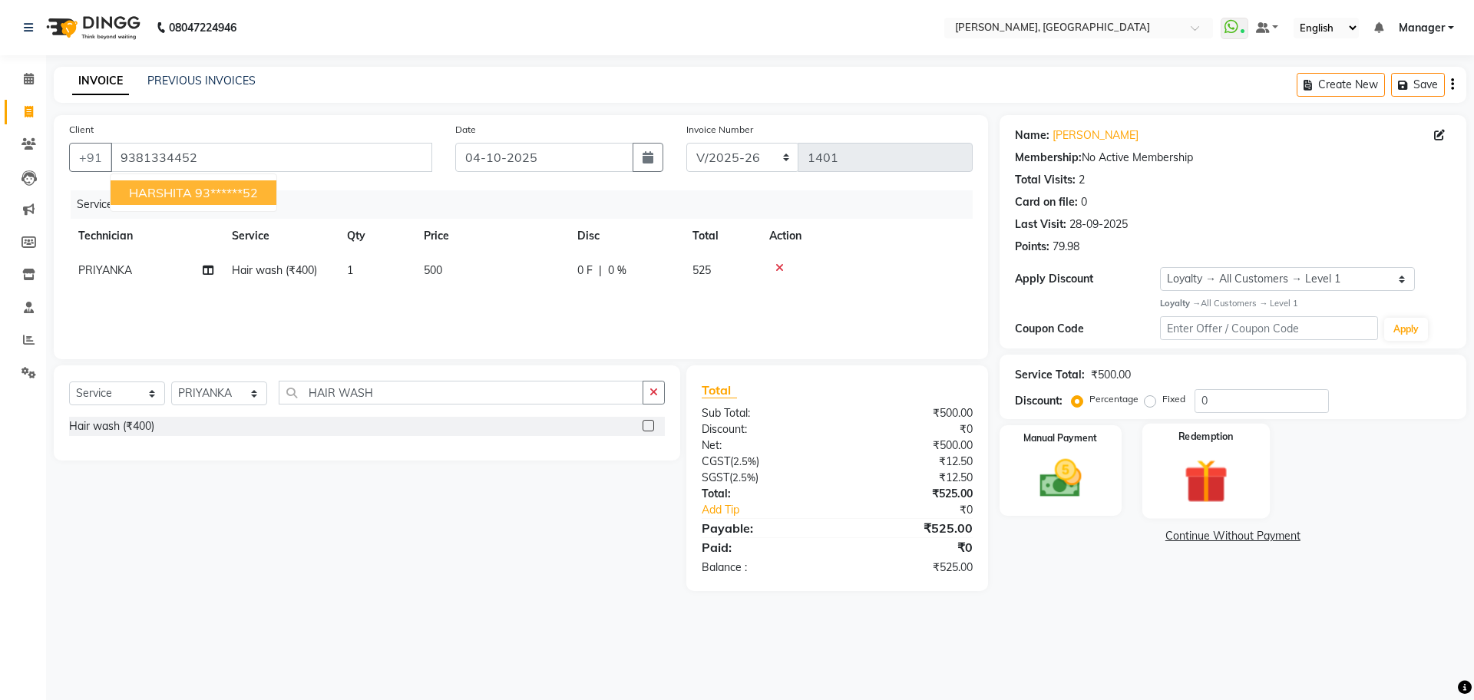
click at [1226, 486] on img at bounding box center [1205, 481] width 71 height 55
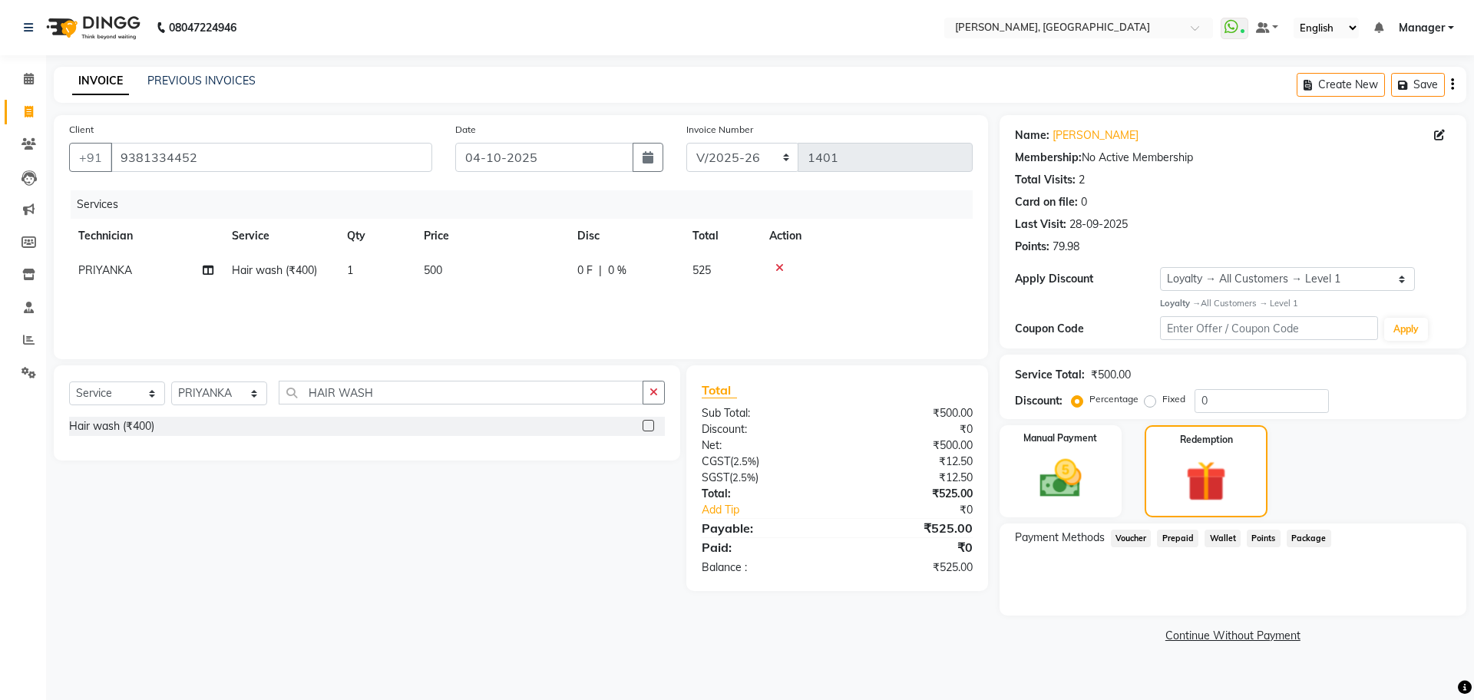
click at [1189, 537] on span "Prepaid" at bounding box center [1177, 539] width 41 height 18
click at [1237, 470] on img at bounding box center [1205, 481] width 69 height 53
click at [267, 165] on input "9381334452" at bounding box center [272, 157] width 322 height 29
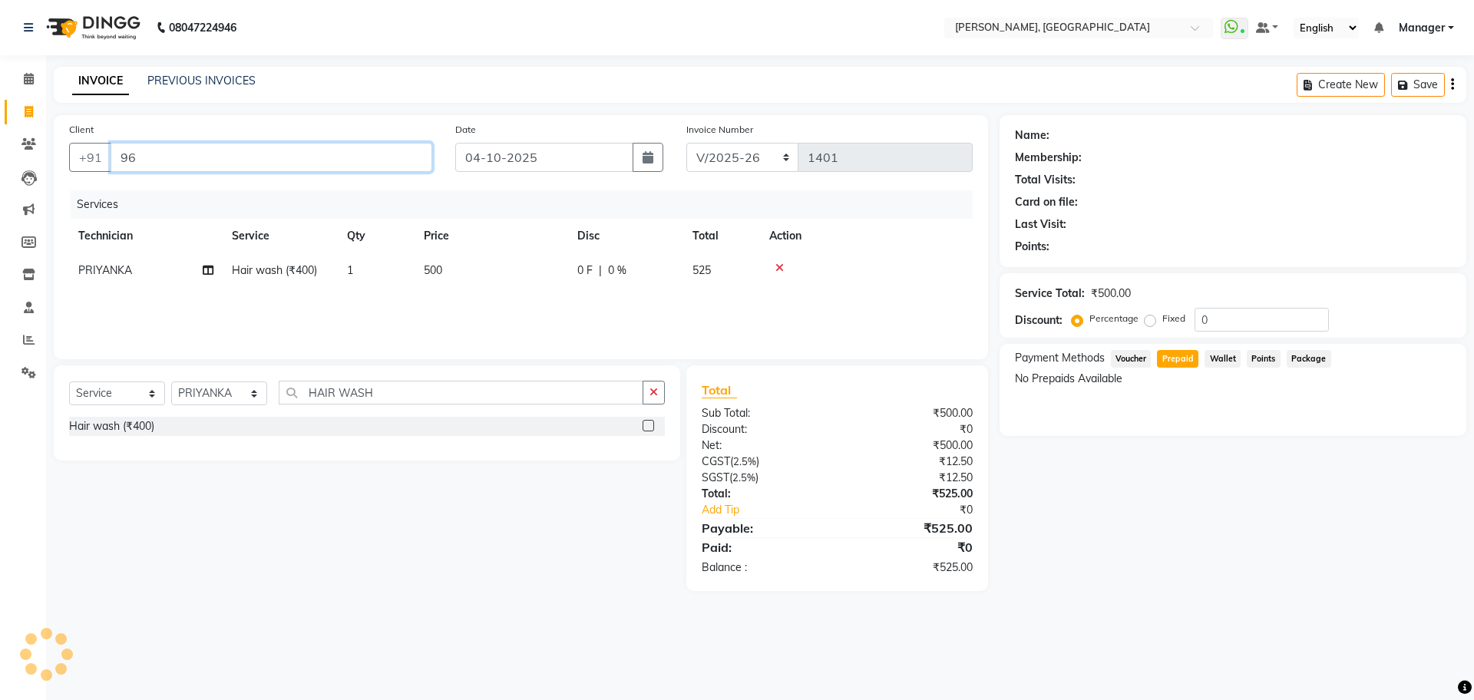
type input "9"
type input "9886105775"
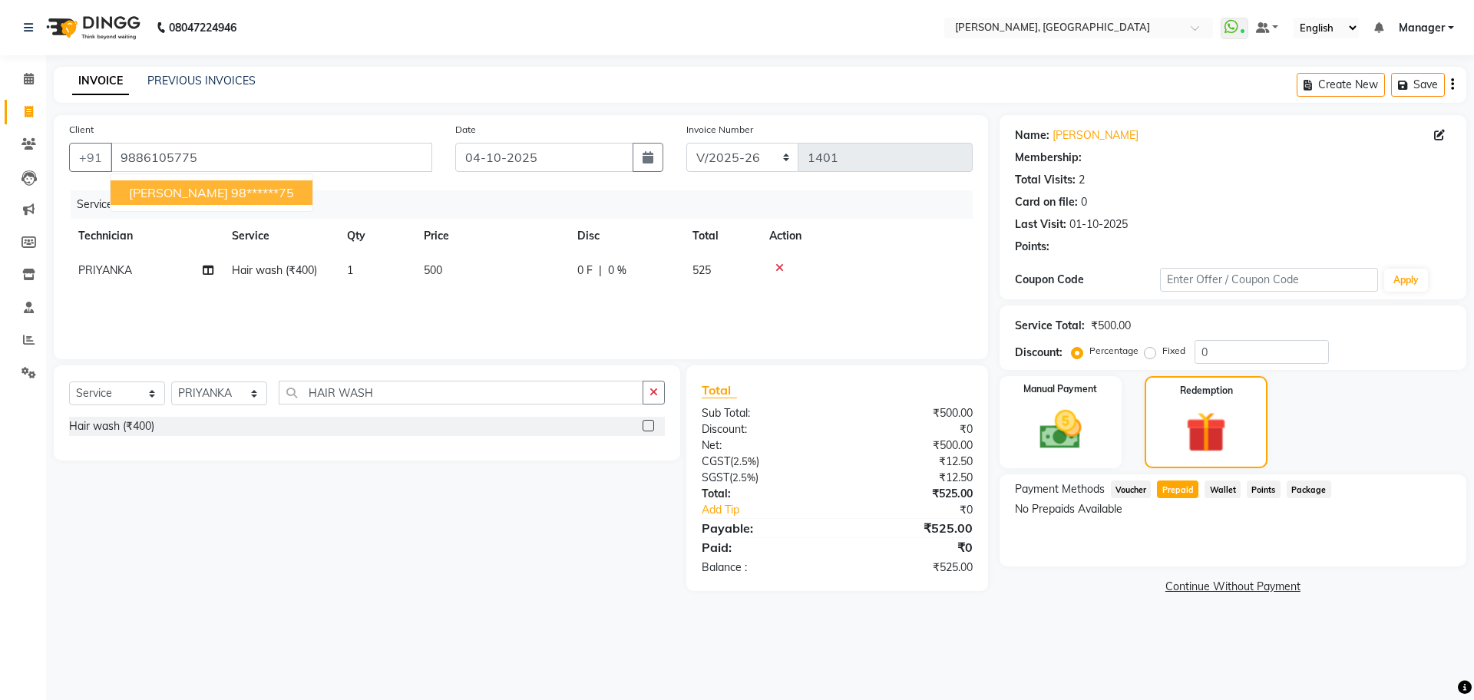
select select "1: Object"
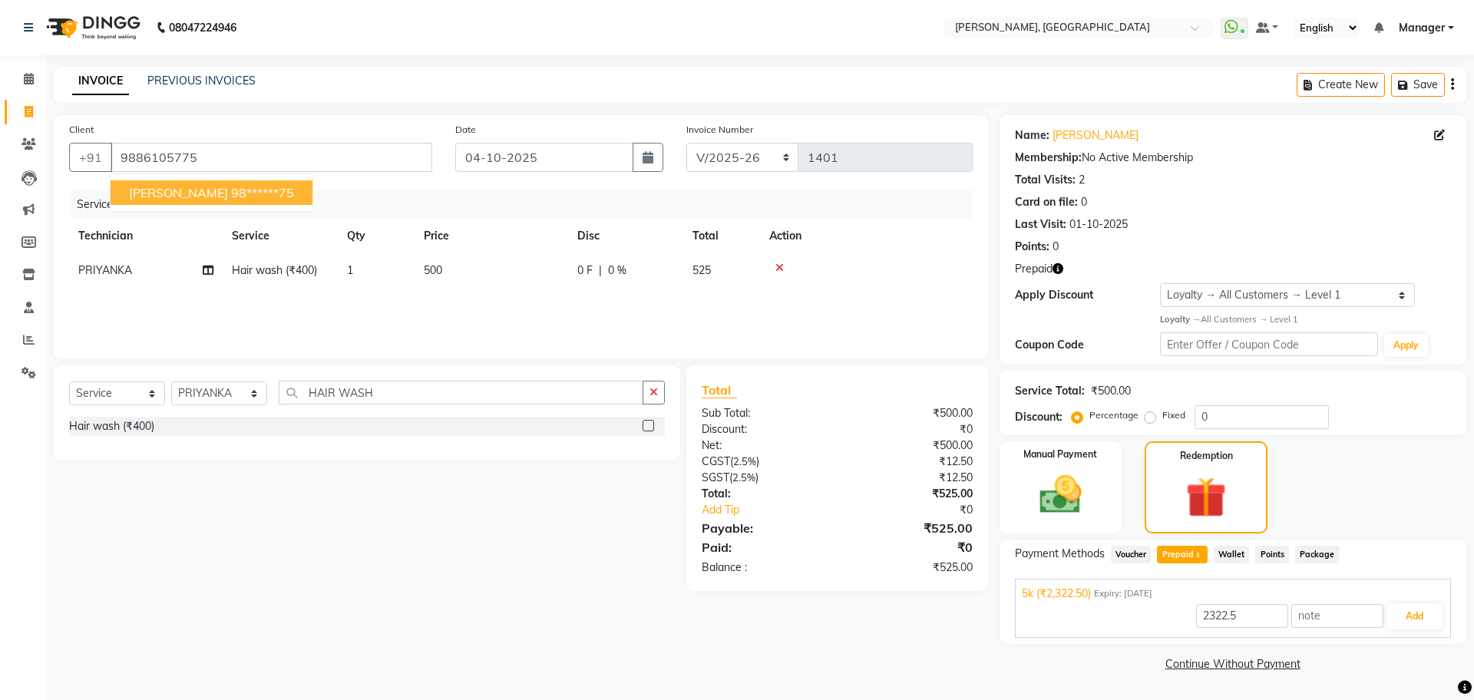
click at [231, 195] on ngb-highlight "98******75" at bounding box center [262, 192] width 63 height 15
type input "98******75"
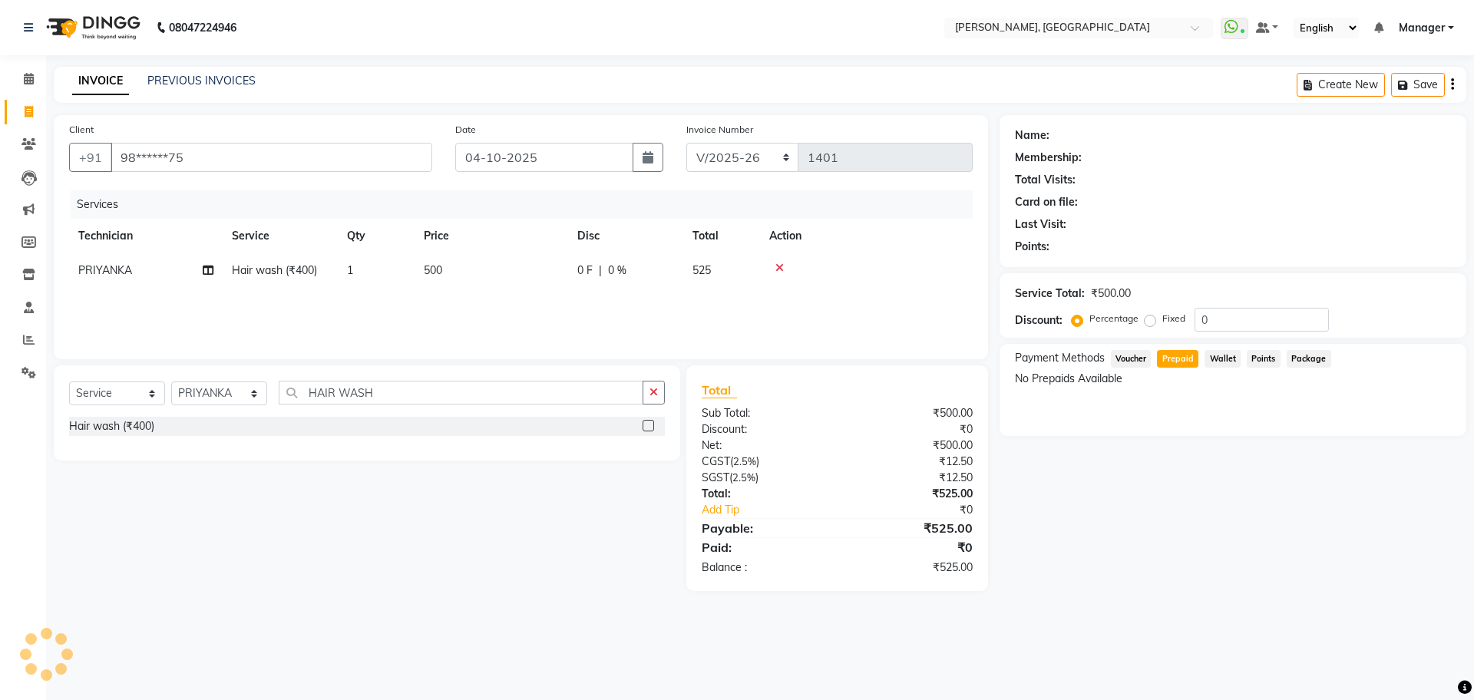
select select "1: Object"
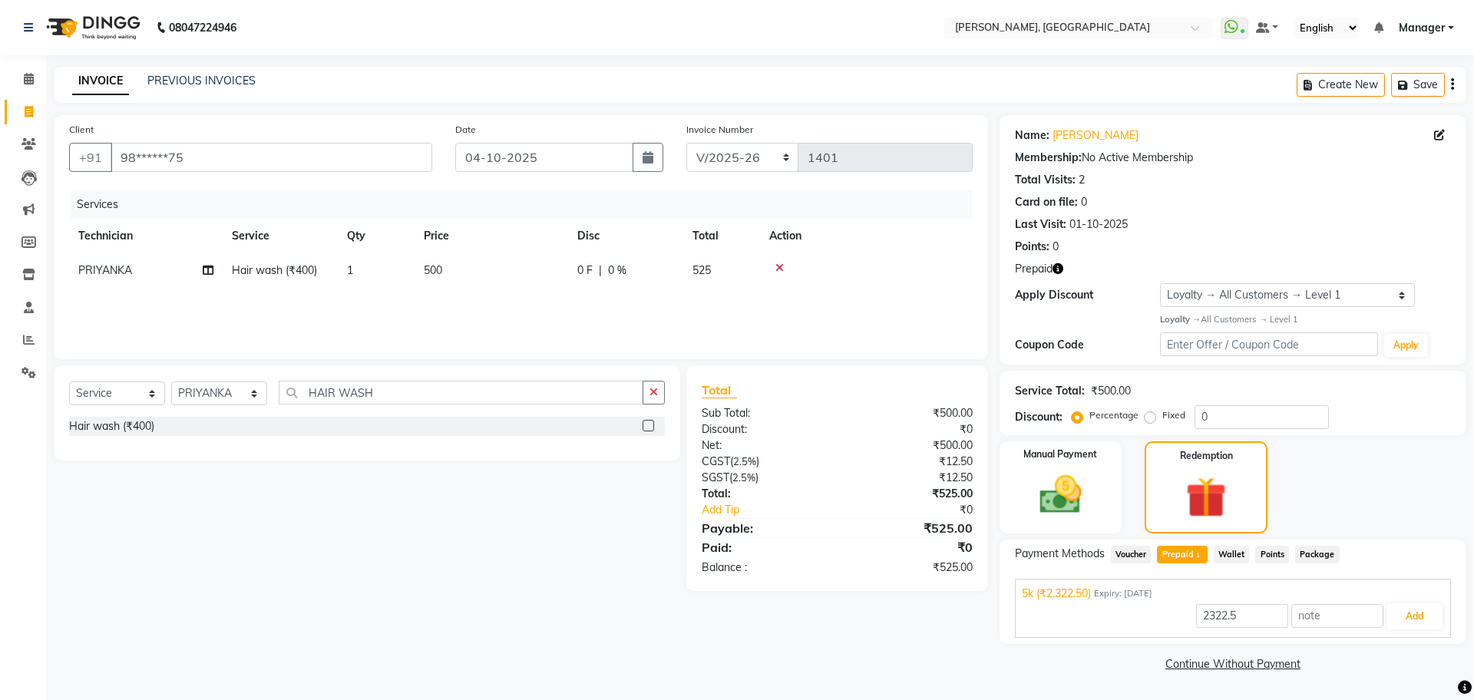
click at [1172, 553] on span "Prepaid 1" at bounding box center [1182, 555] width 50 height 18
type input "525"
click at [1412, 619] on button "Add" at bounding box center [1414, 616] width 56 height 26
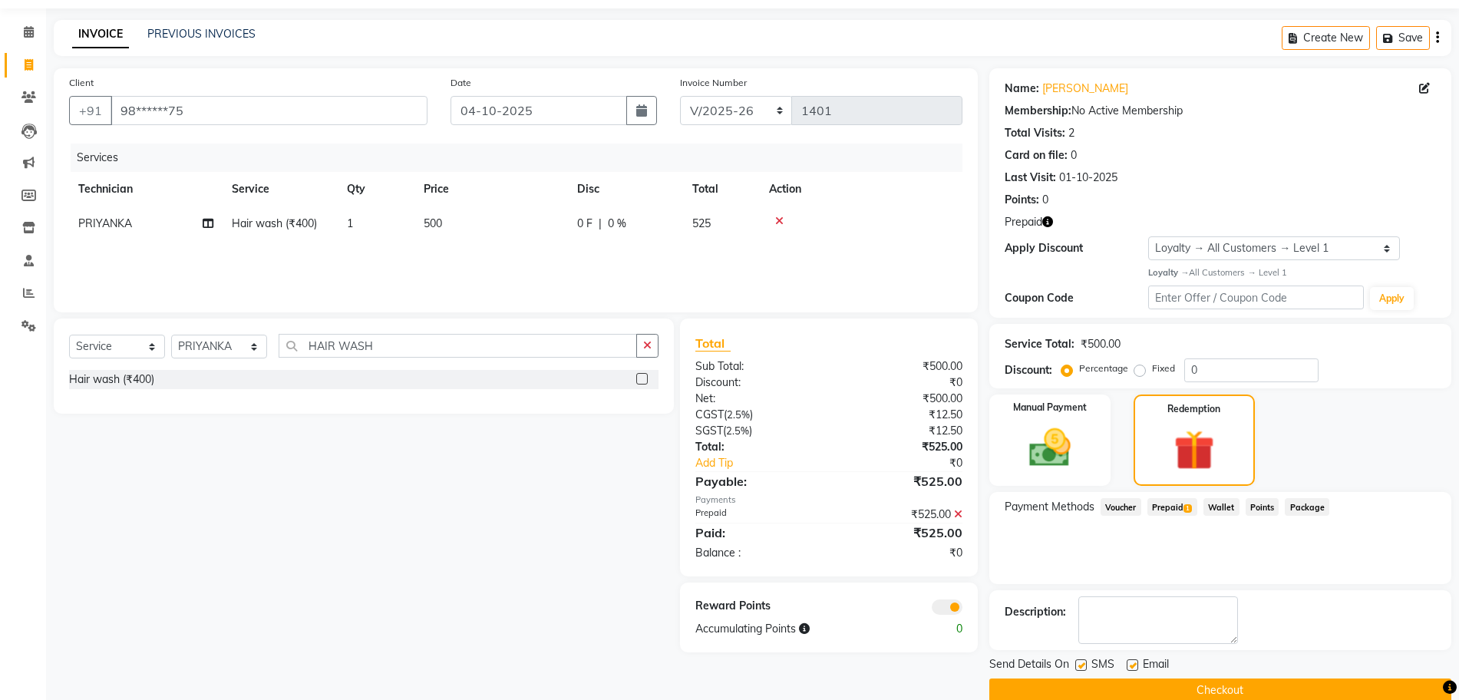
scroll to position [72, 0]
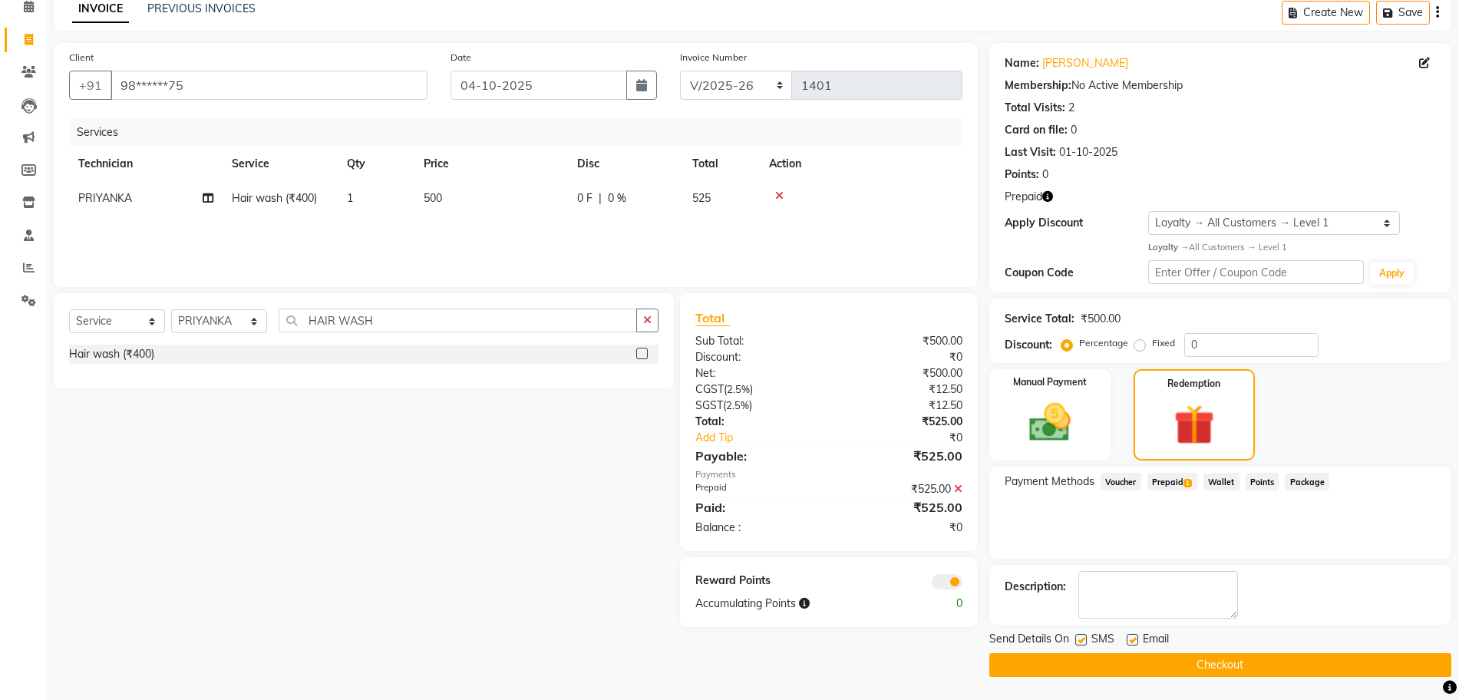
click at [1144, 662] on button "Checkout" at bounding box center [1220, 665] width 462 height 24
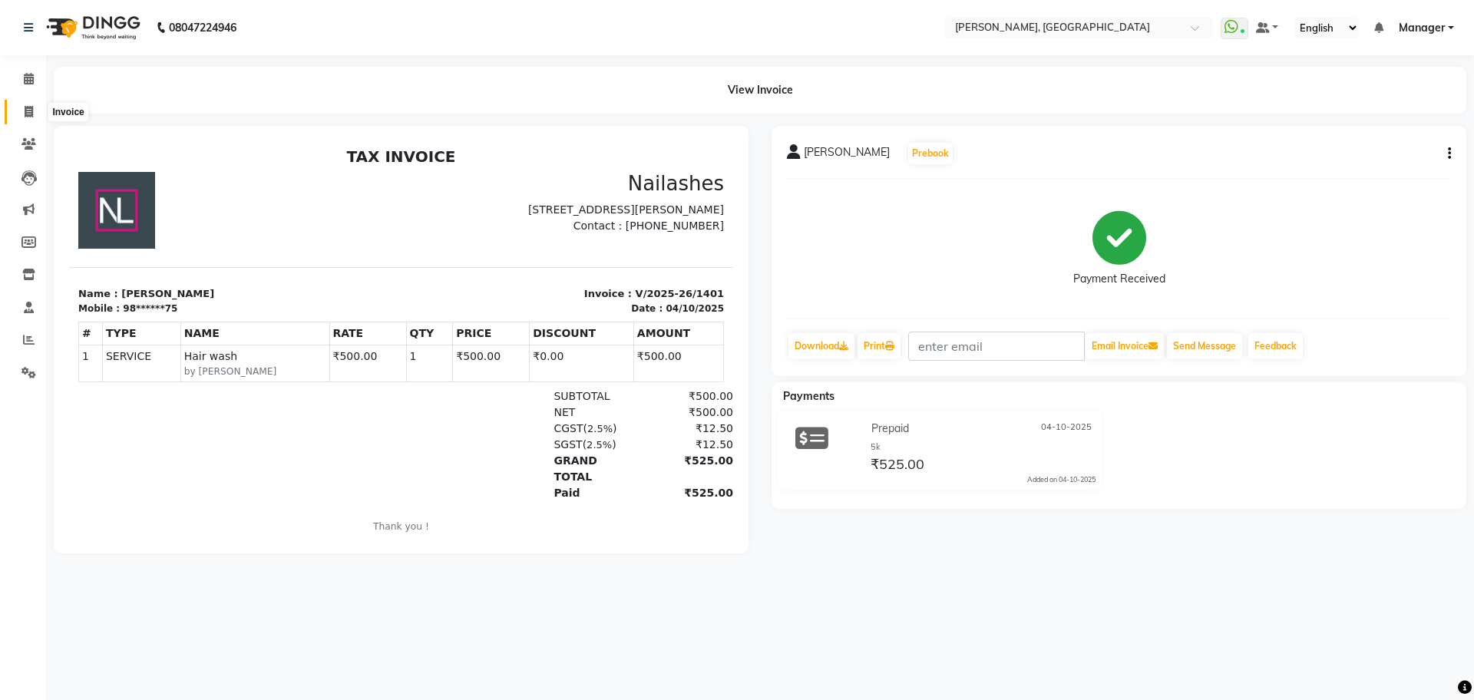
click at [31, 114] on icon at bounding box center [29, 112] width 8 height 12
select select "7674"
select select "service"
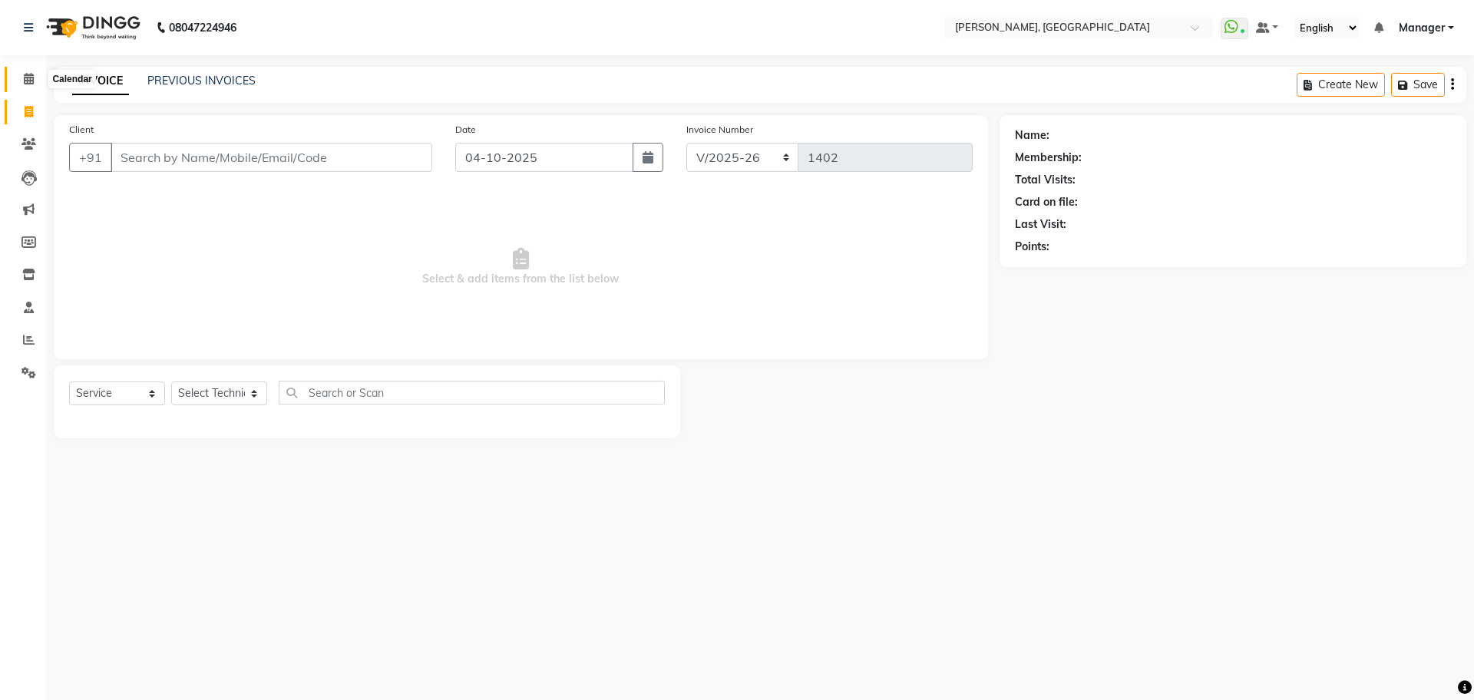
click at [41, 77] on span at bounding box center [28, 80] width 27 height 18
